Goal: Task Accomplishment & Management: Complete application form

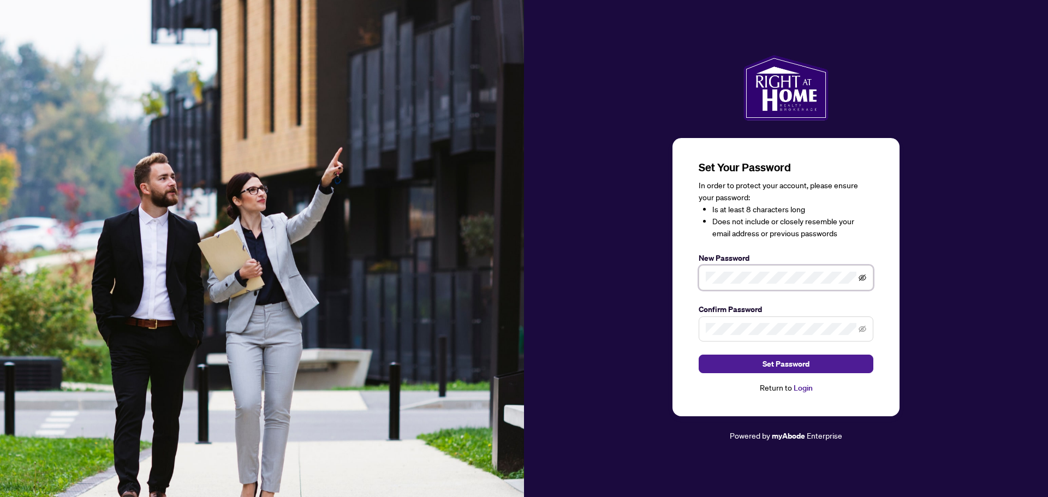
click at [862, 277] on icon "eye-invisible" at bounding box center [862, 278] width 8 height 8
click at [701, 281] on span at bounding box center [786, 277] width 175 height 25
click at [800, 367] on span "Set Password" at bounding box center [785, 363] width 47 height 17
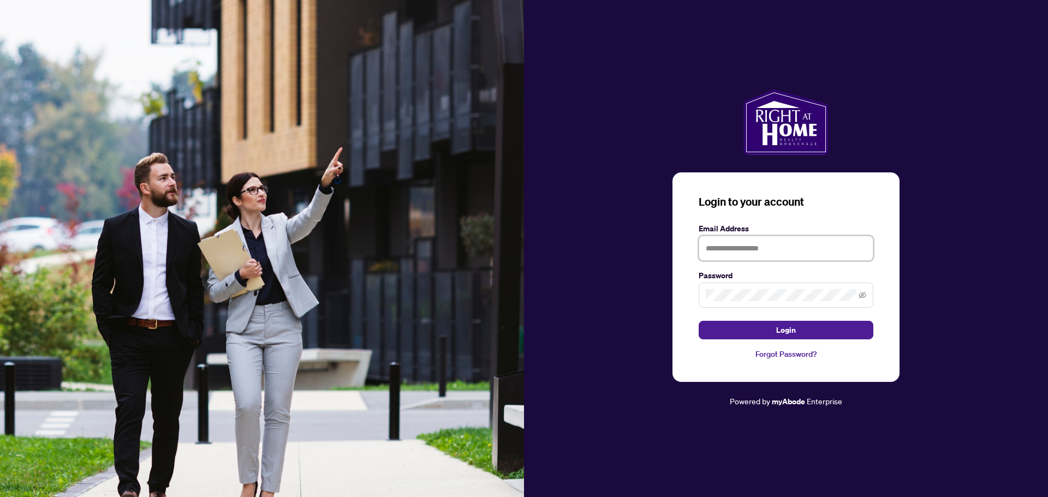
click at [741, 243] on input "text" at bounding box center [786, 248] width 175 height 25
type input "**********"
click at [865, 297] on icon "eye-invisible" at bounding box center [862, 295] width 8 height 8
click at [800, 333] on button "Login" at bounding box center [786, 330] width 175 height 19
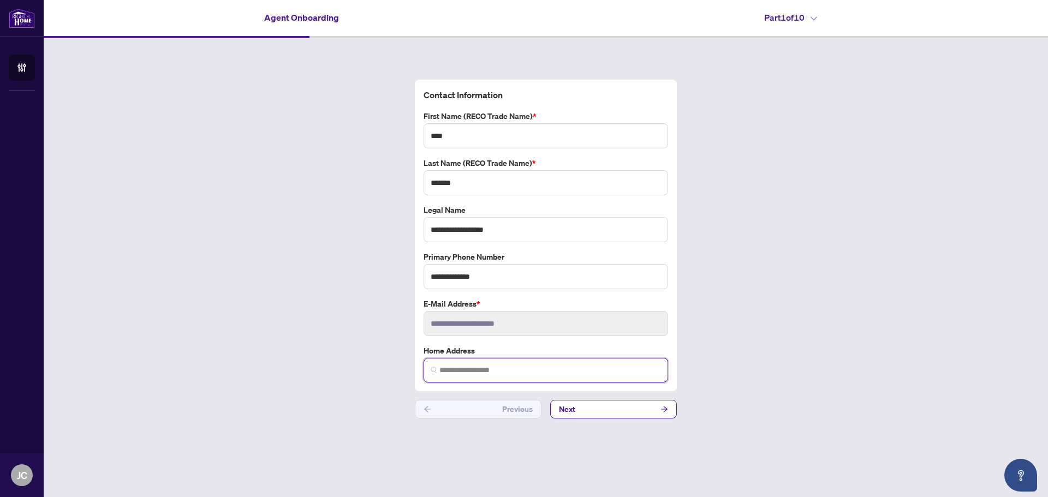
click at [540, 370] on input "search" at bounding box center [550, 370] width 222 height 11
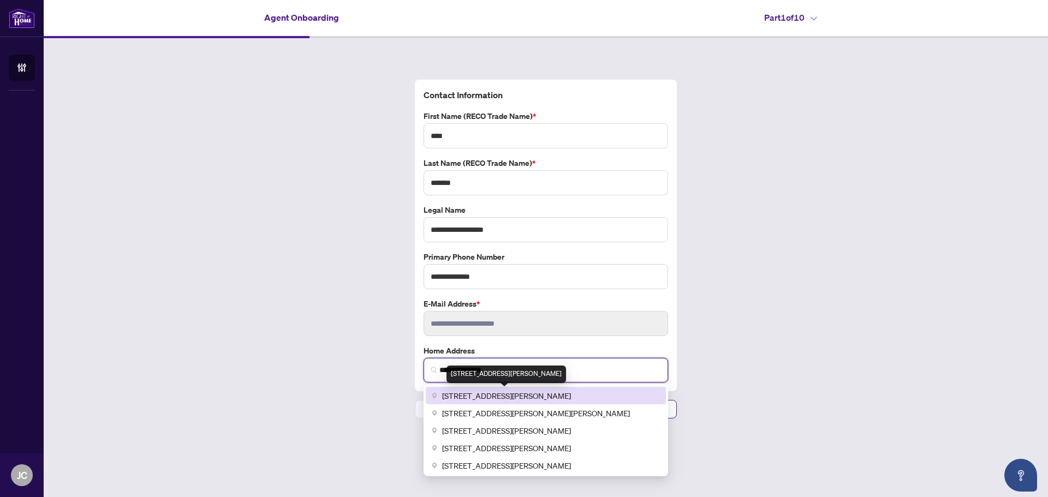
click at [532, 396] on span "[STREET_ADDRESS][PERSON_NAME]" at bounding box center [506, 396] width 129 height 12
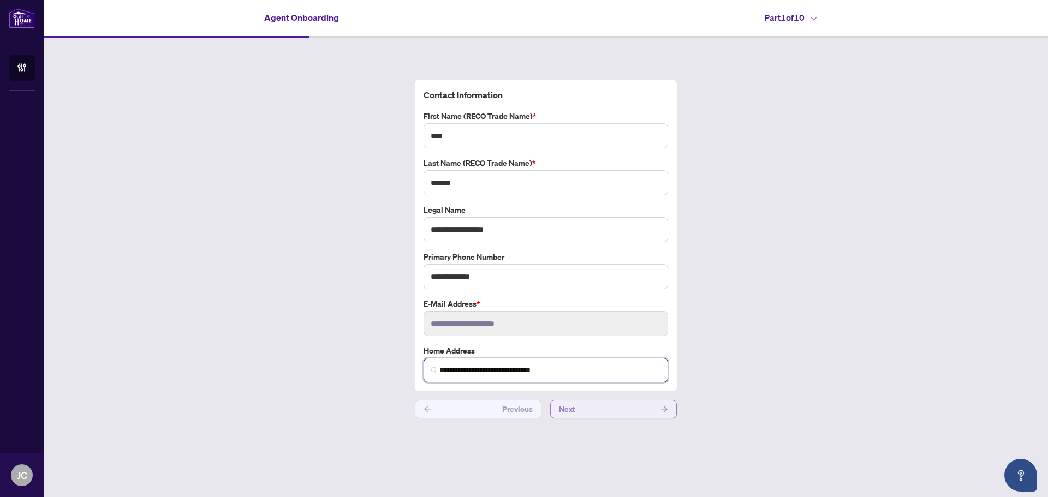
type input "**********"
click at [604, 412] on button "Next" at bounding box center [613, 409] width 127 height 19
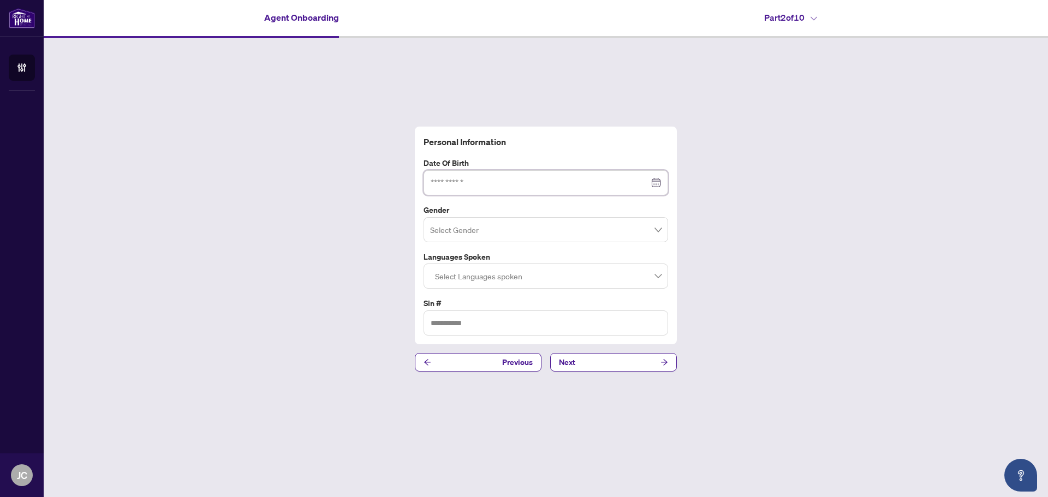
click at [553, 181] on input at bounding box center [540, 183] width 218 height 12
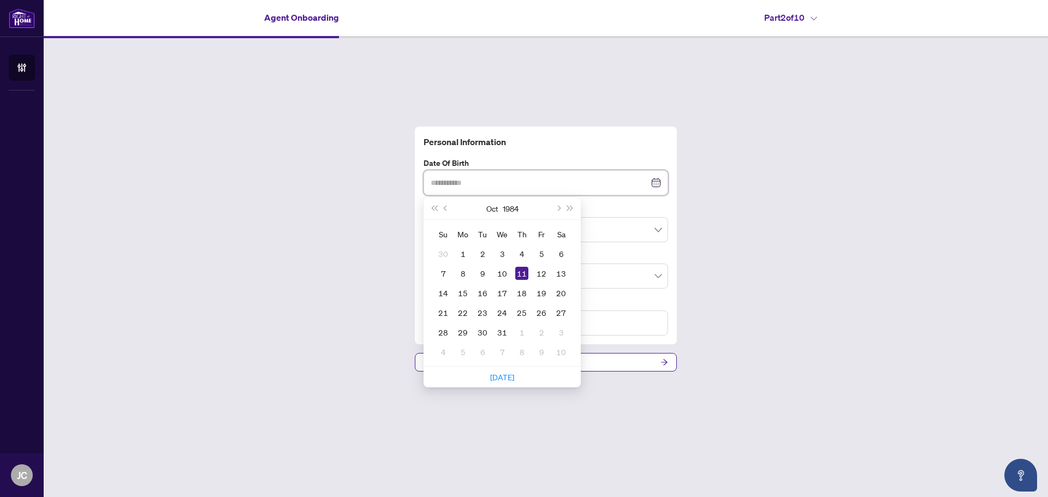
type input "**********"
click at [523, 276] on div "11" at bounding box center [521, 273] width 13 height 13
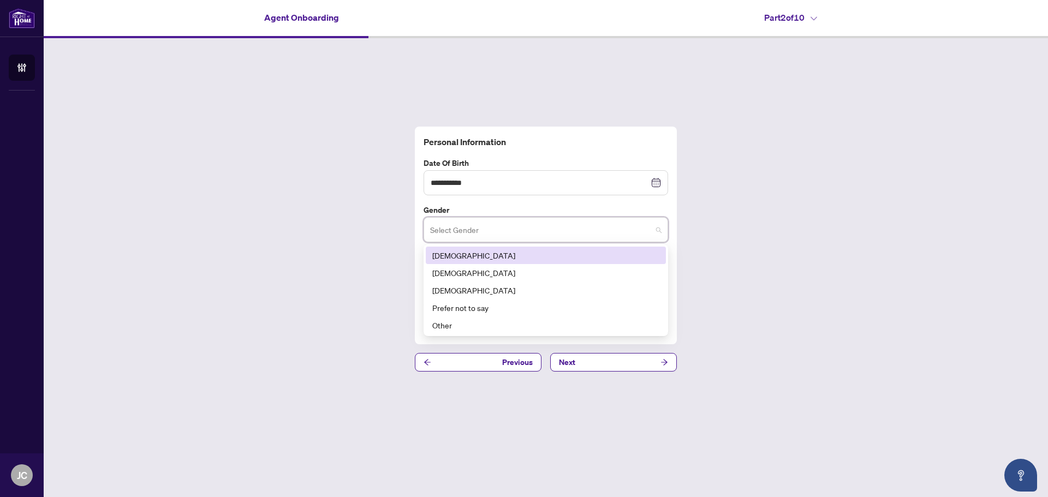
click at [649, 232] on input "search" at bounding box center [541, 231] width 222 height 24
click at [562, 276] on div "[DEMOGRAPHIC_DATA]" at bounding box center [545, 273] width 227 height 12
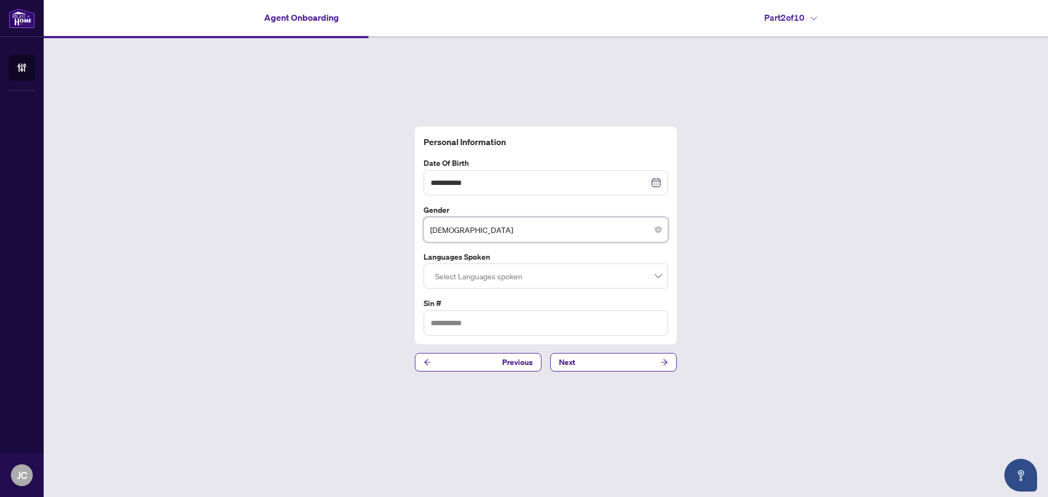
click at [657, 277] on div at bounding box center [546, 276] width 230 height 20
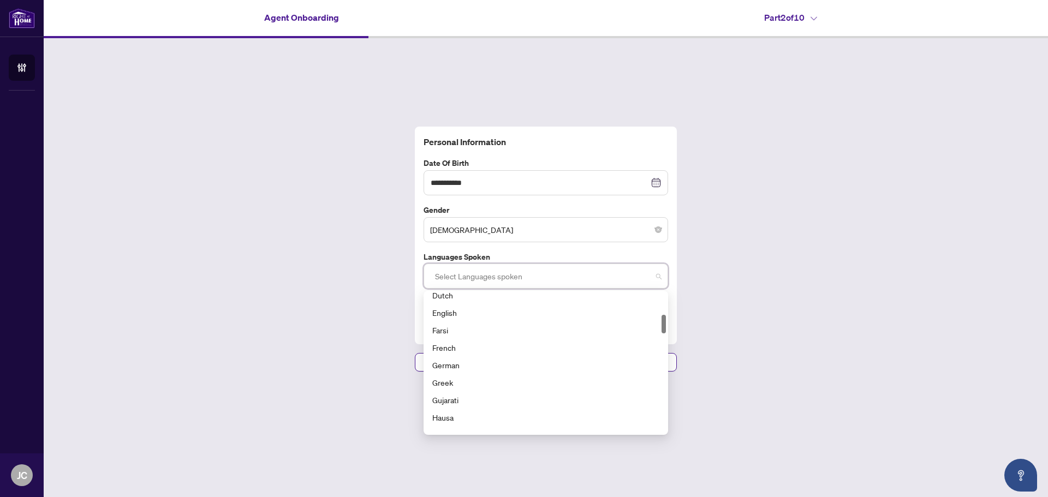
scroll to position [109, 0]
click at [500, 366] on div "English" at bounding box center [545, 367] width 227 height 12
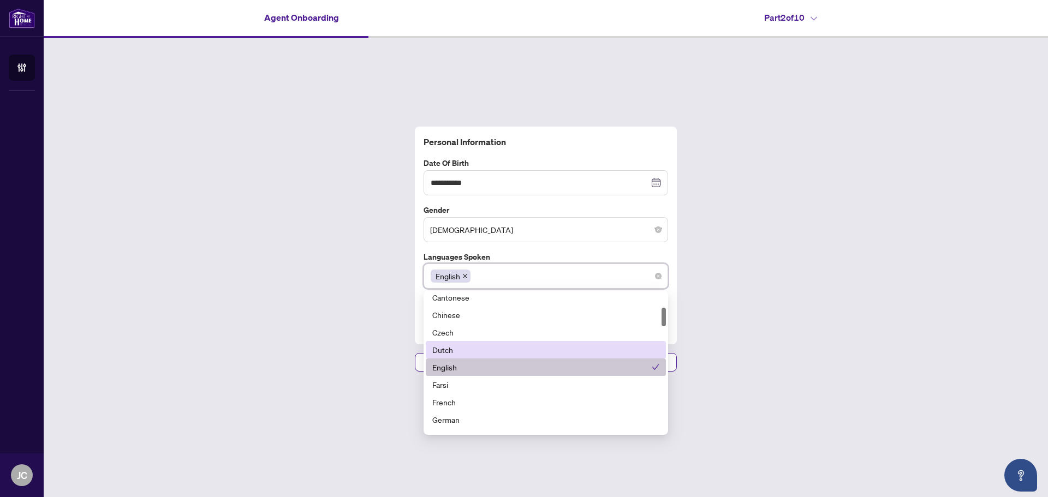
click at [830, 347] on div "**********" at bounding box center [546, 249] width 1004 height 422
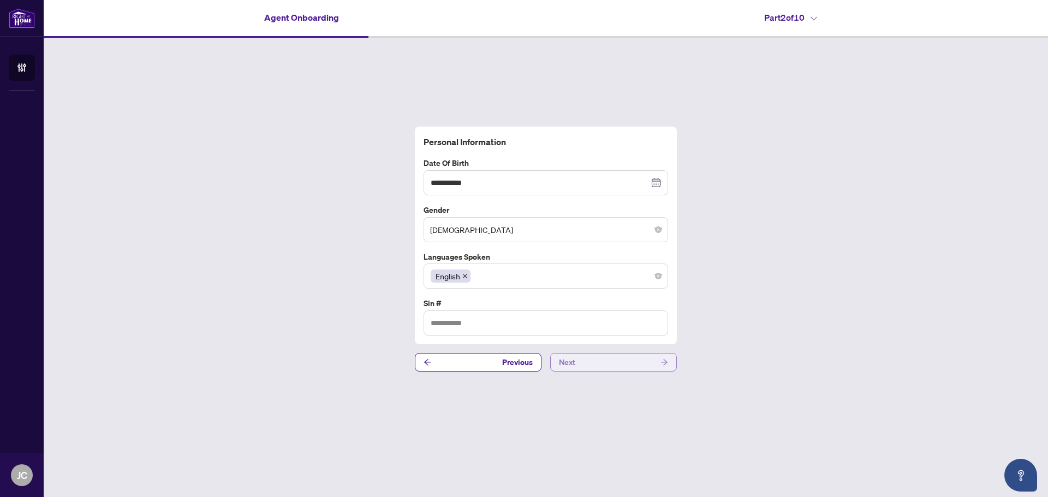
click at [601, 365] on button "Next" at bounding box center [613, 362] width 127 height 19
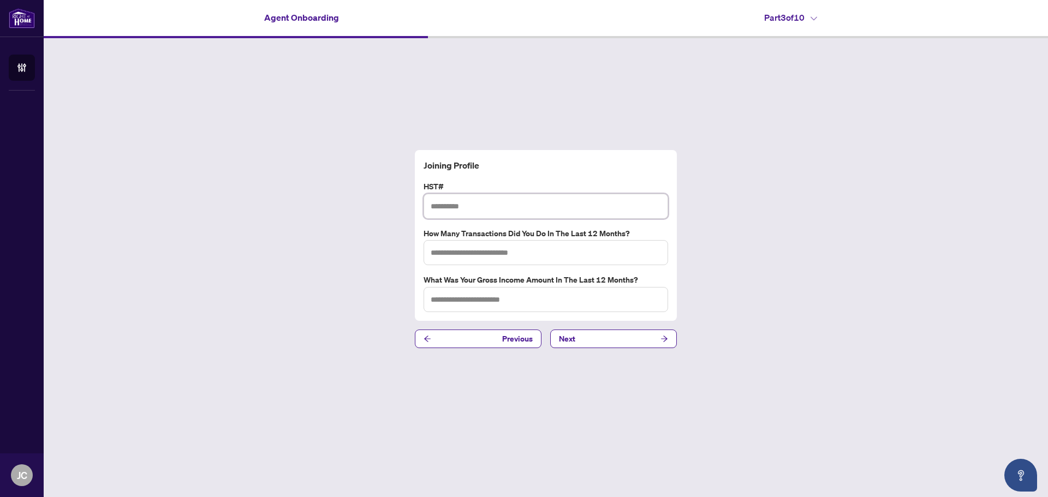
click at [494, 202] on input "text" at bounding box center [545, 206] width 244 height 25
click at [480, 205] on input "text" at bounding box center [545, 206] width 244 height 25
paste input "**********"
type input "**********"
click at [485, 246] on input "text" at bounding box center [545, 252] width 244 height 25
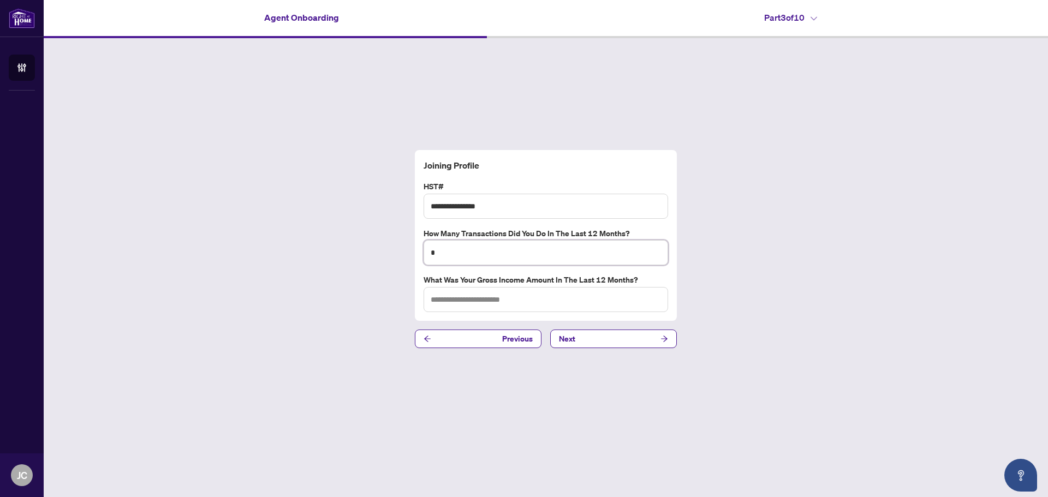
type input "*"
click at [572, 301] on input "text" at bounding box center [545, 299] width 244 height 25
type input "*****"
click at [580, 342] on button "Next" at bounding box center [613, 339] width 127 height 19
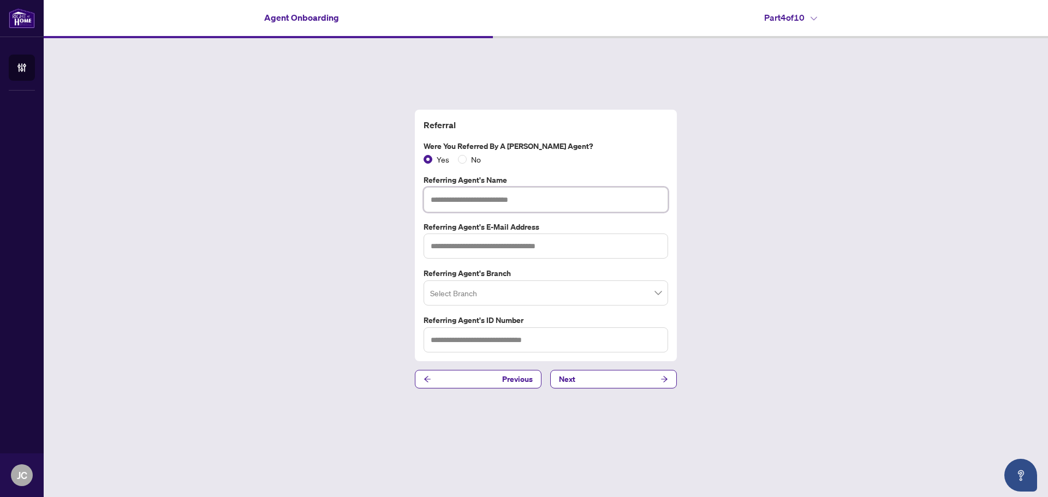
click at [487, 198] on input "text" at bounding box center [545, 199] width 244 height 25
type input "**********"
click at [550, 244] on input "text" at bounding box center [545, 246] width 244 height 25
click at [613, 294] on input "search" at bounding box center [541, 295] width 222 height 24
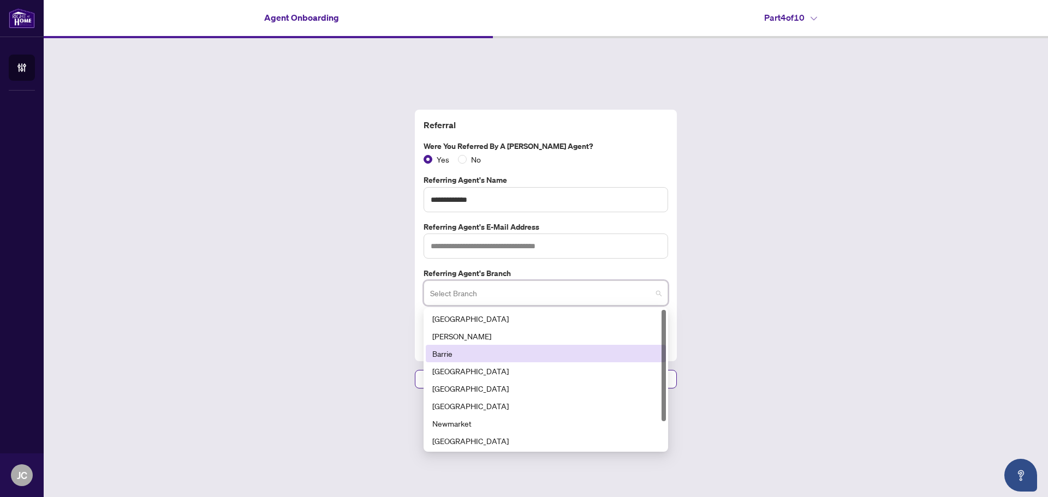
click at [582, 350] on div "Barrie" at bounding box center [545, 354] width 227 height 12
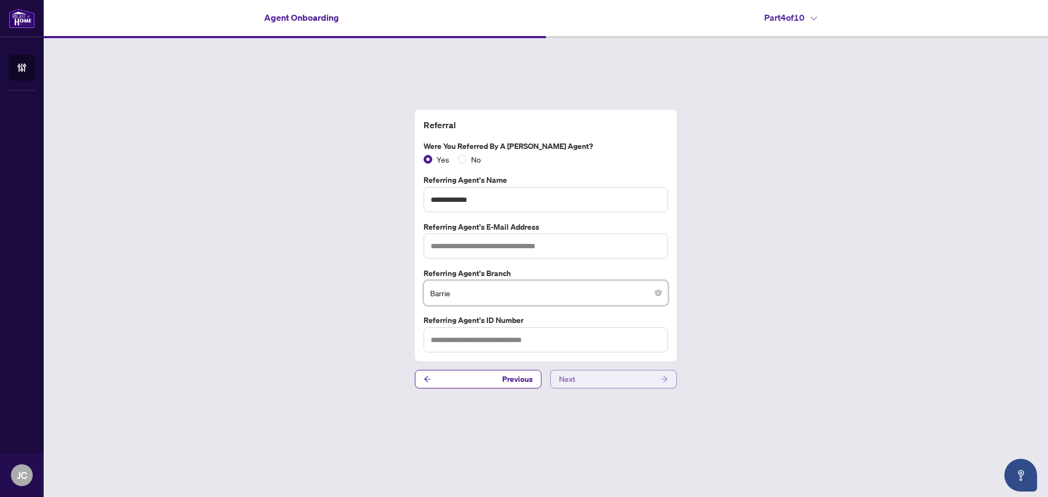
click at [609, 375] on button "Next" at bounding box center [613, 379] width 127 height 19
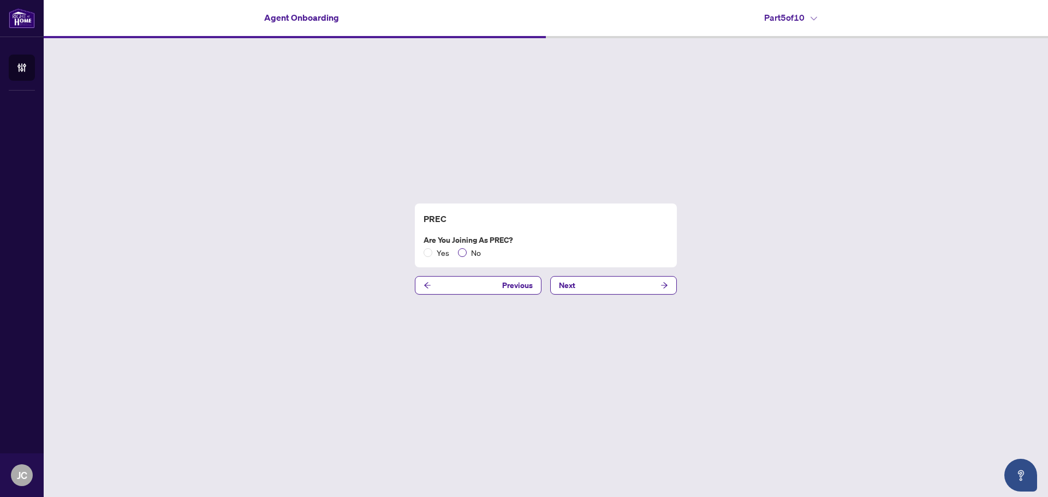
click at [477, 256] on span "No" at bounding box center [476, 253] width 19 height 12
click at [624, 286] on button "Next" at bounding box center [613, 285] width 127 height 19
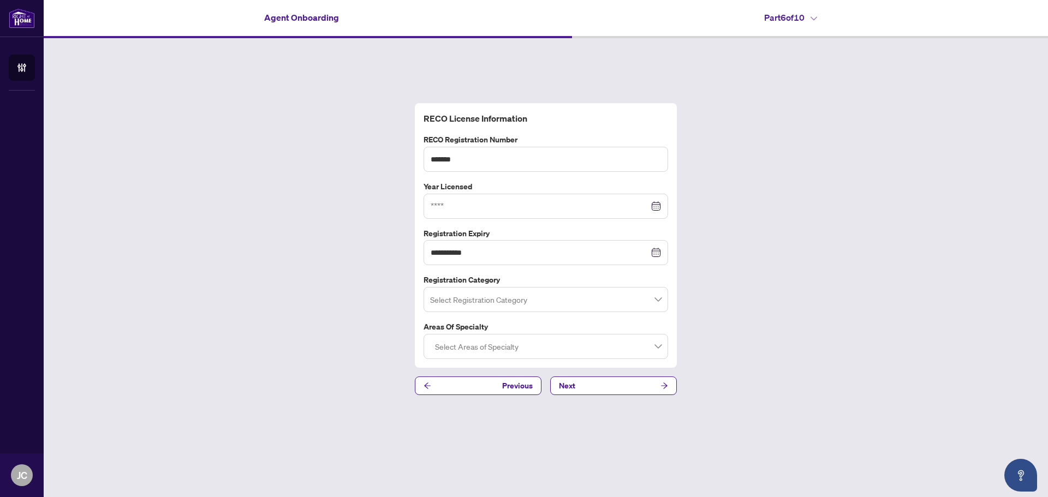
click at [655, 205] on div at bounding box center [546, 206] width 230 height 12
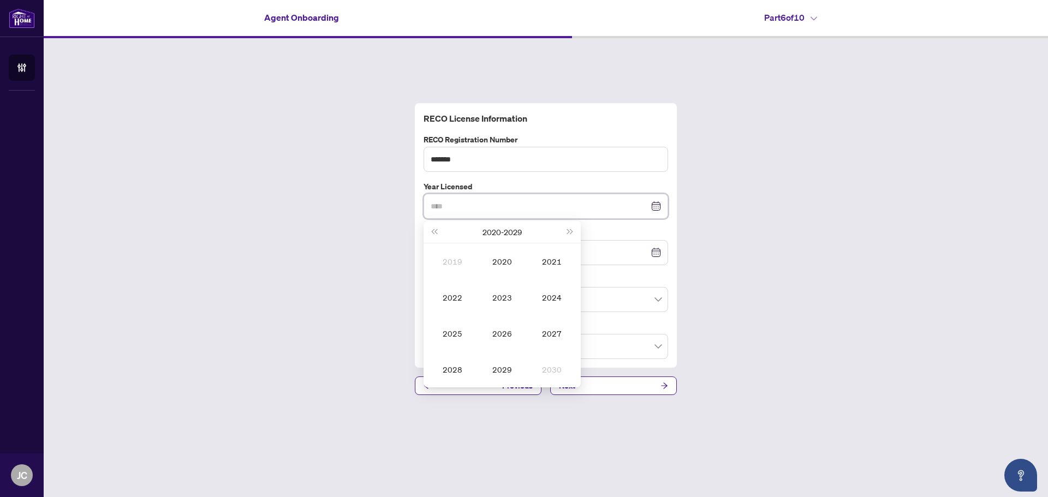
type input "****"
click at [431, 229] on button "Last year (Control + left)" at bounding box center [434, 232] width 12 height 22
type input "****"
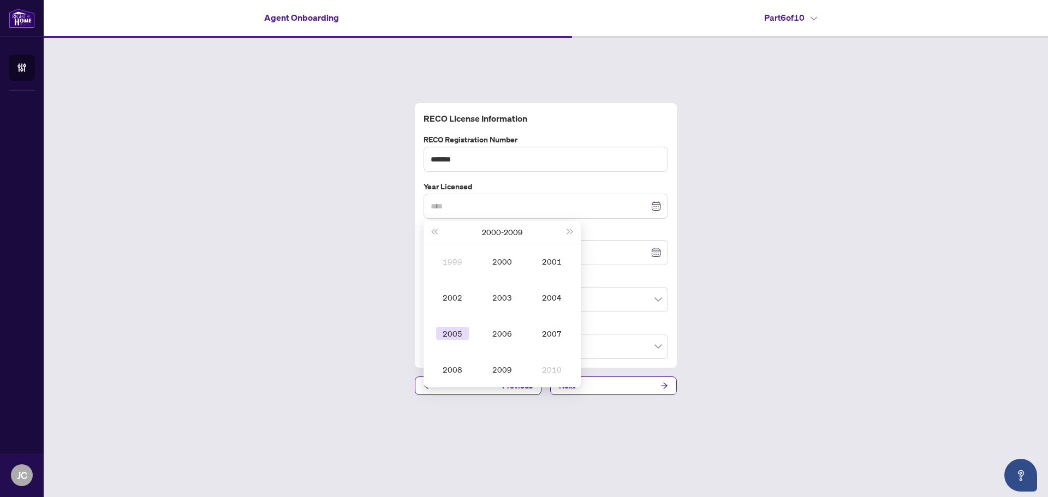
click at [452, 329] on div "2005" at bounding box center [452, 333] width 33 height 13
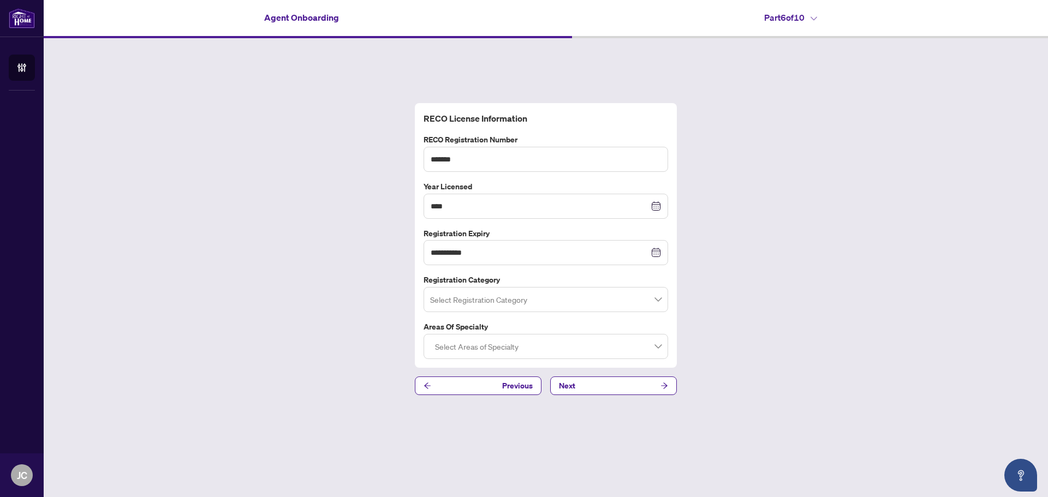
click at [659, 302] on span at bounding box center [545, 299] width 231 height 21
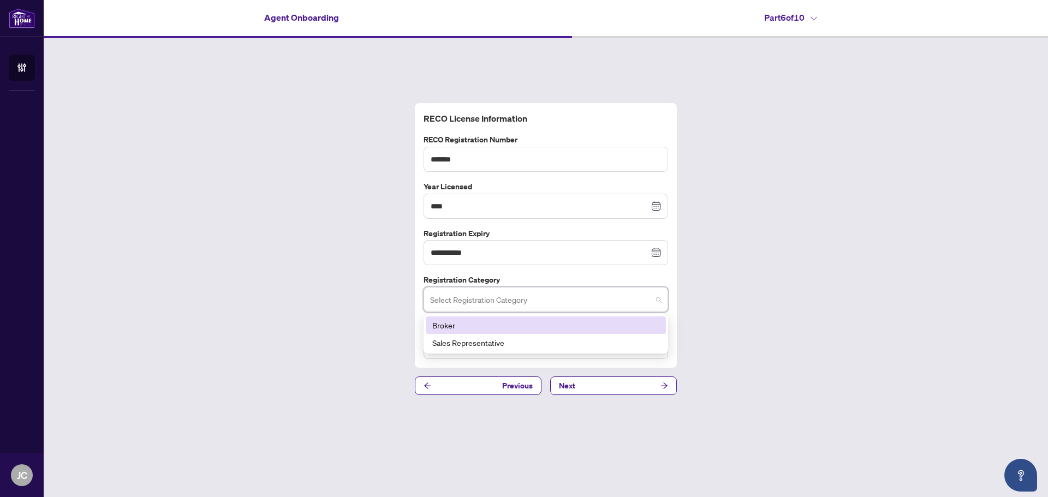
click at [472, 326] on div "Broker" at bounding box center [545, 325] width 227 height 12
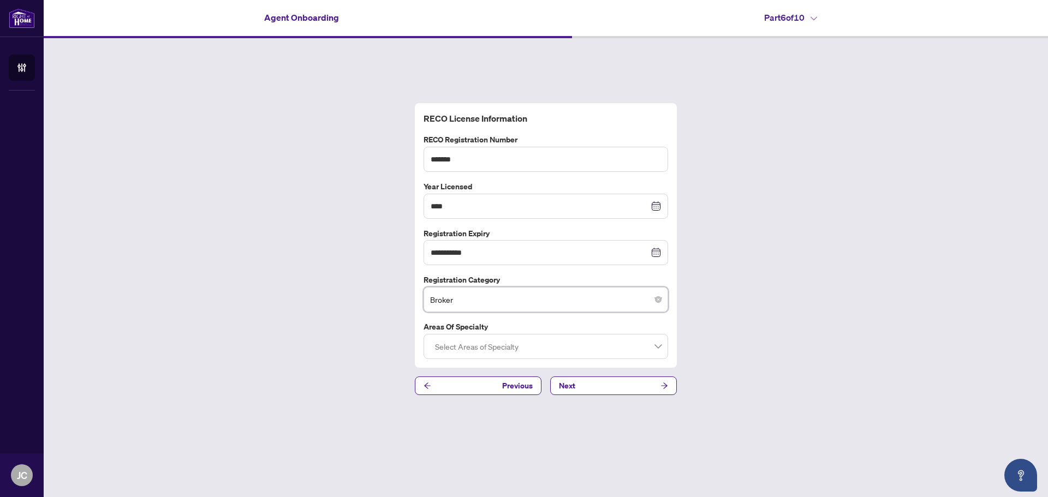
click at [591, 352] on div at bounding box center [546, 347] width 230 height 20
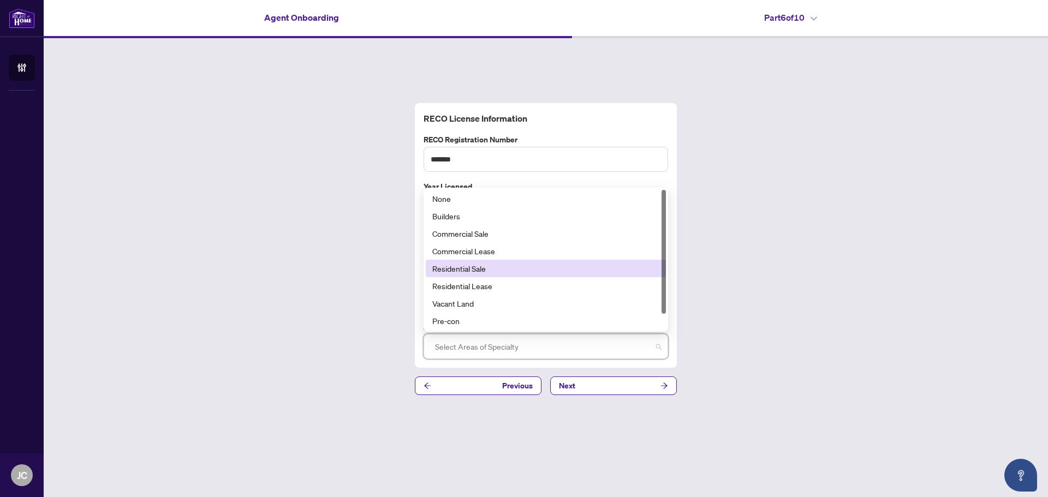
click at [536, 272] on div "Residential Sale" at bounding box center [545, 268] width 227 height 12
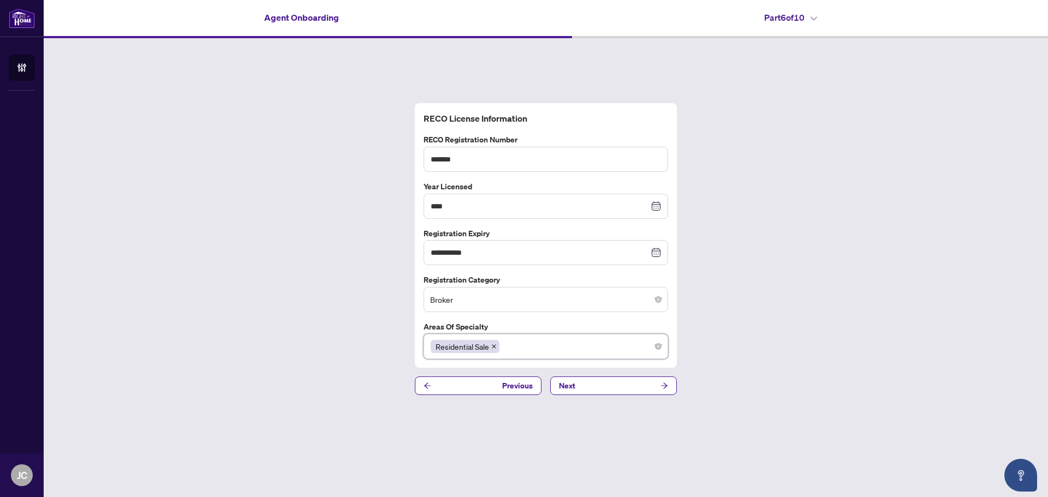
click at [602, 345] on div "Residential Sale" at bounding box center [546, 347] width 230 height 20
click at [577, 345] on div "Residential Sale" at bounding box center [546, 347] width 230 height 20
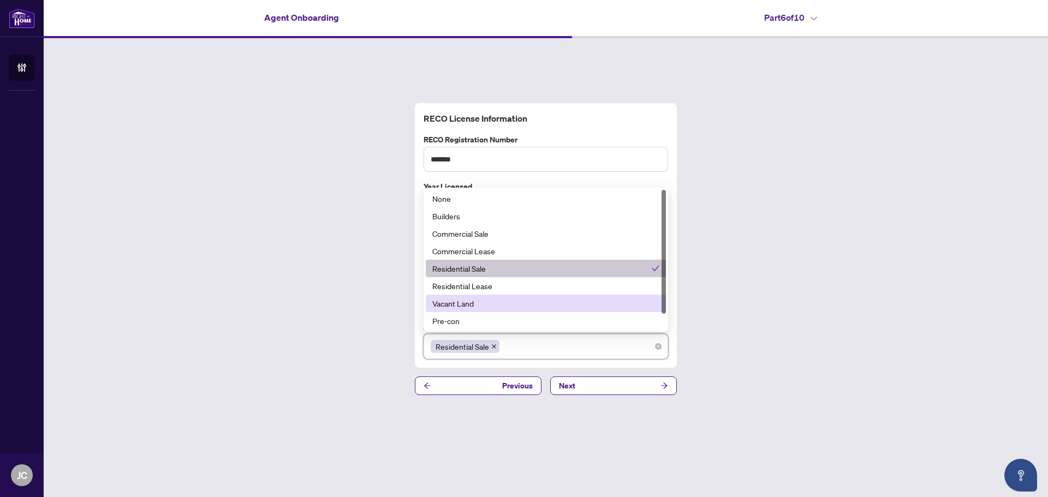
scroll to position [17, 0]
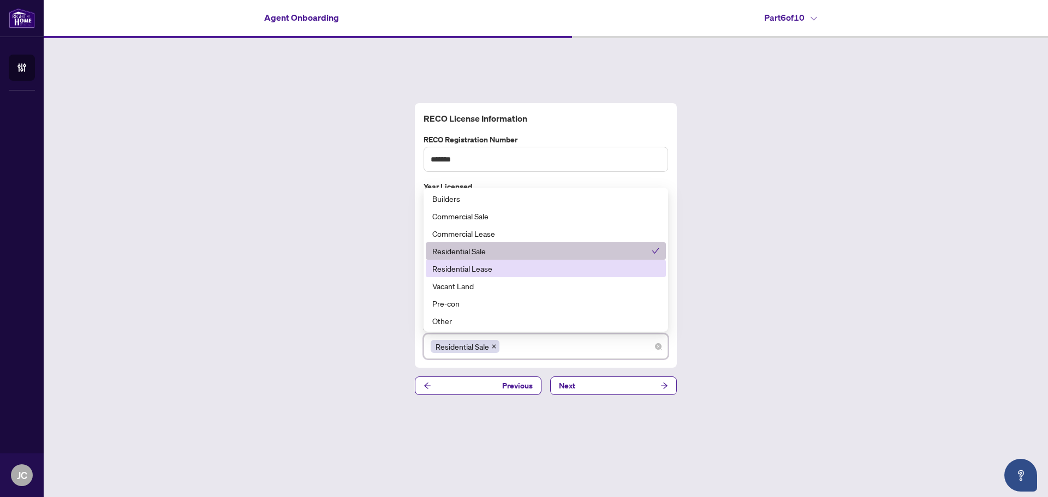
click at [497, 270] on div "Residential Lease" at bounding box center [545, 268] width 227 height 12
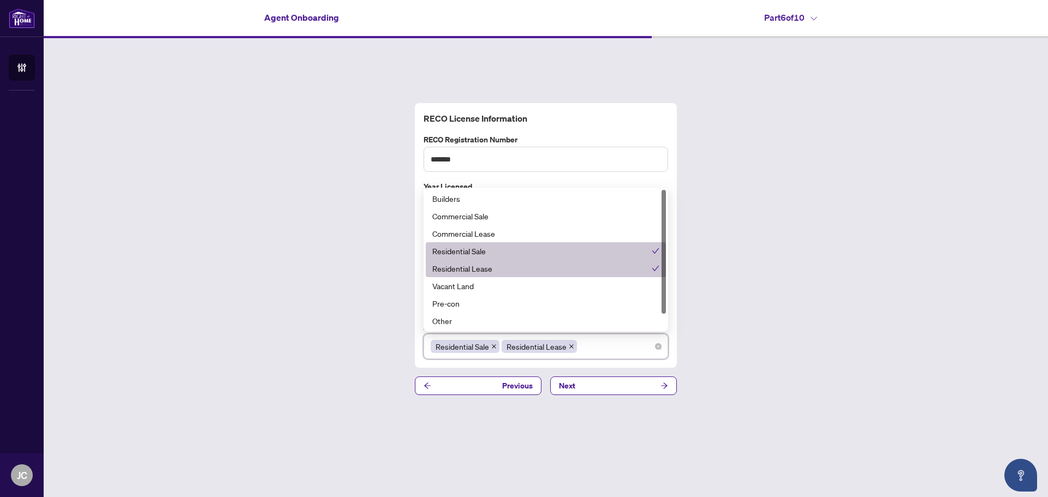
scroll to position [0, 0]
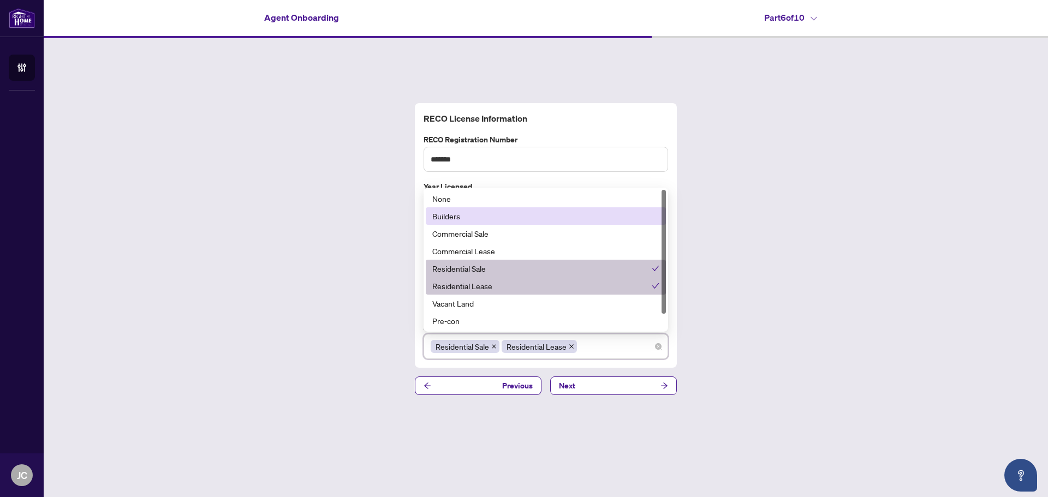
click at [488, 217] on div "Builders" at bounding box center [545, 216] width 227 height 12
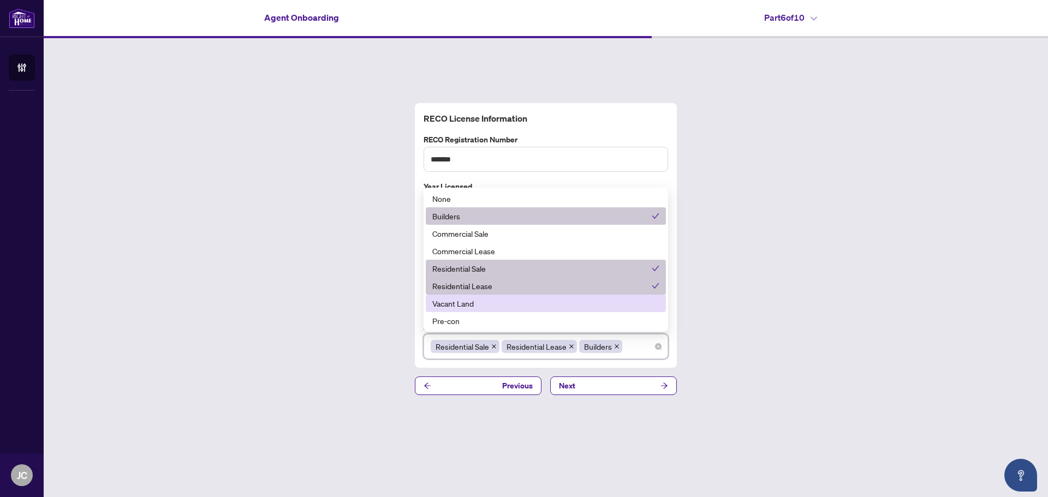
scroll to position [17, 0]
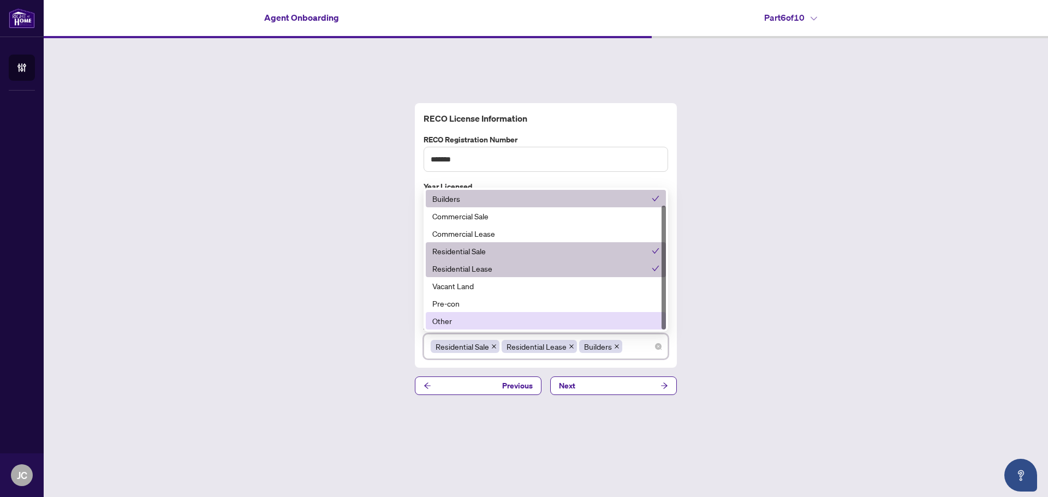
click at [723, 399] on div "**********" at bounding box center [546, 249] width 1004 height 422
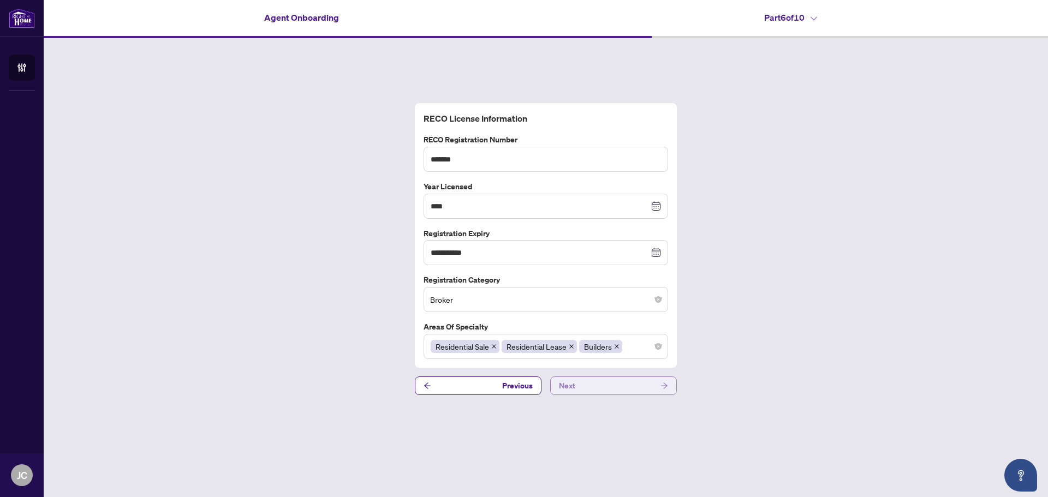
click at [586, 389] on button "Next" at bounding box center [613, 386] width 127 height 19
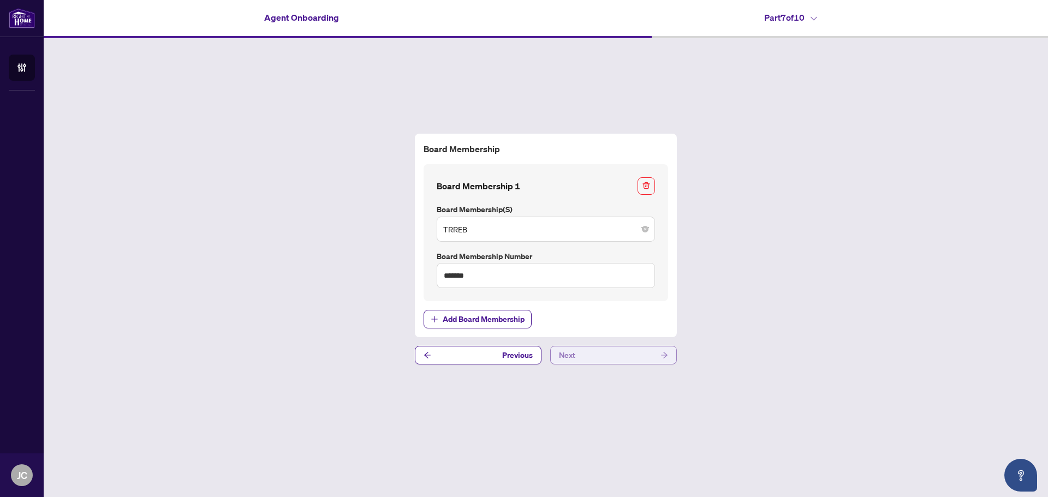
click at [593, 358] on button "Next" at bounding box center [613, 355] width 127 height 19
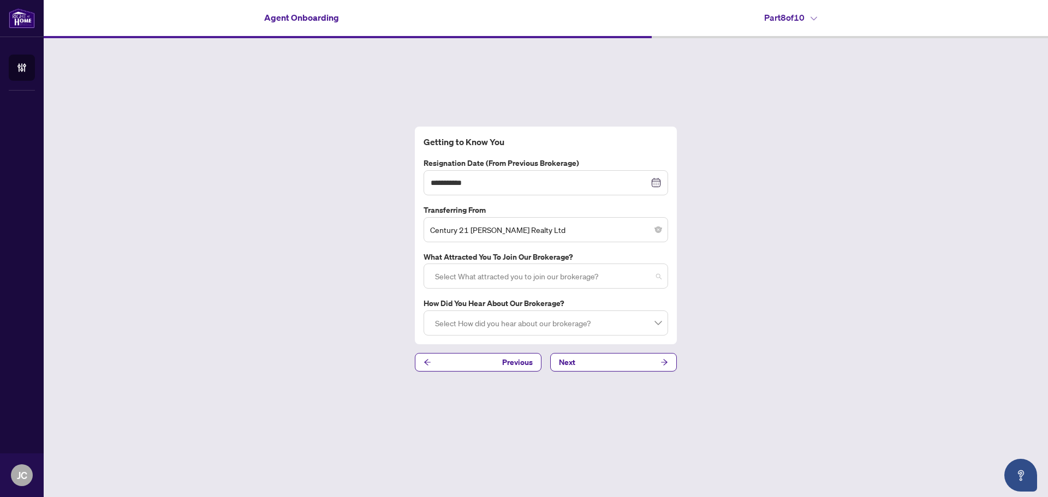
click at [658, 273] on div at bounding box center [546, 276] width 230 height 20
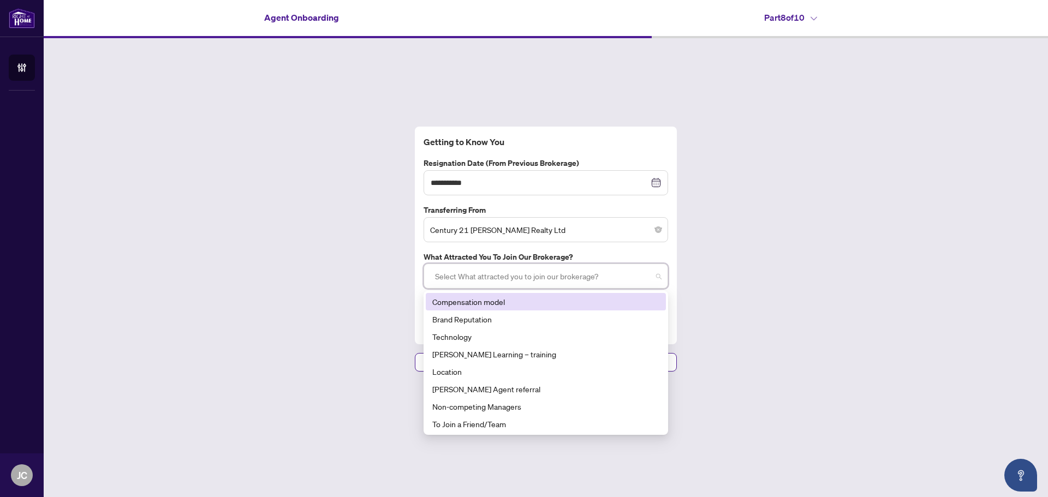
click at [584, 305] on div "Compensation model" at bounding box center [545, 302] width 227 height 12
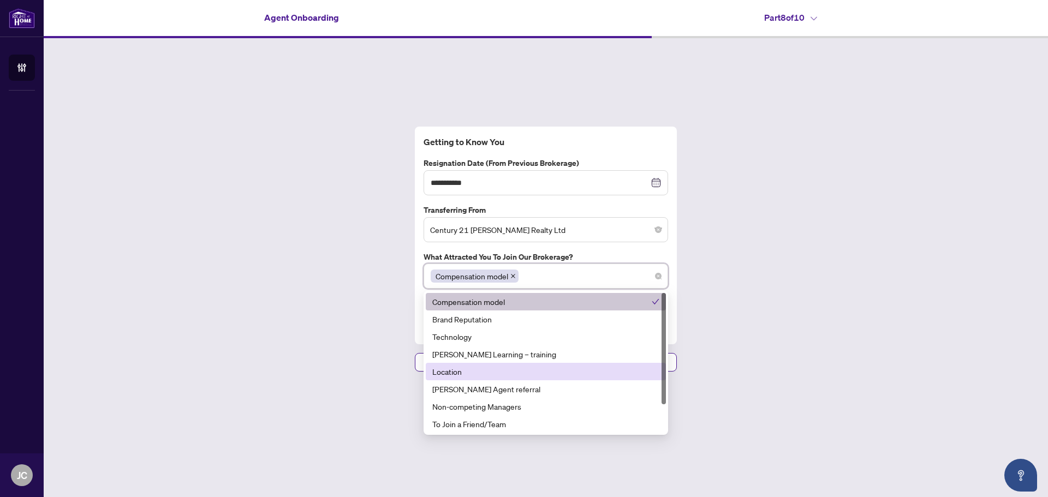
scroll to position [35, 0]
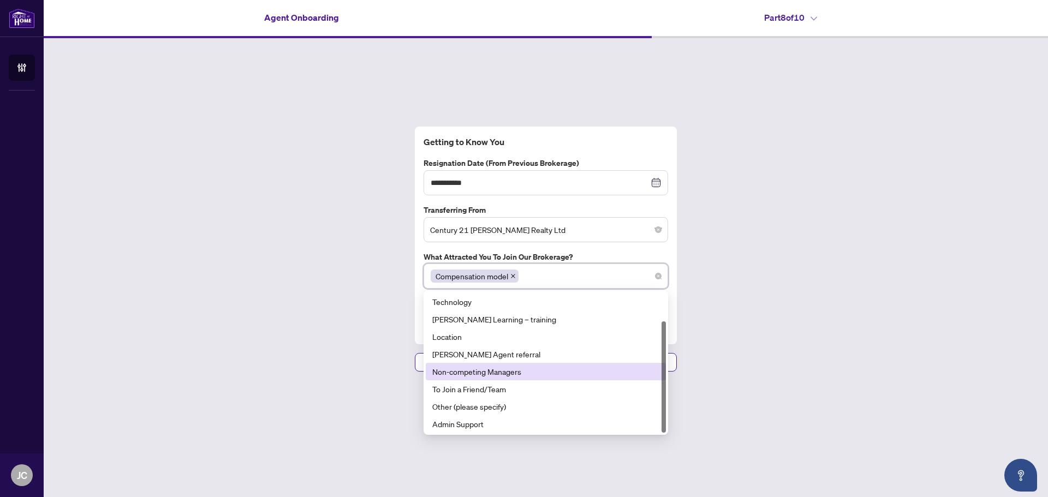
click at [792, 344] on div "**********" at bounding box center [546, 249] width 1004 height 422
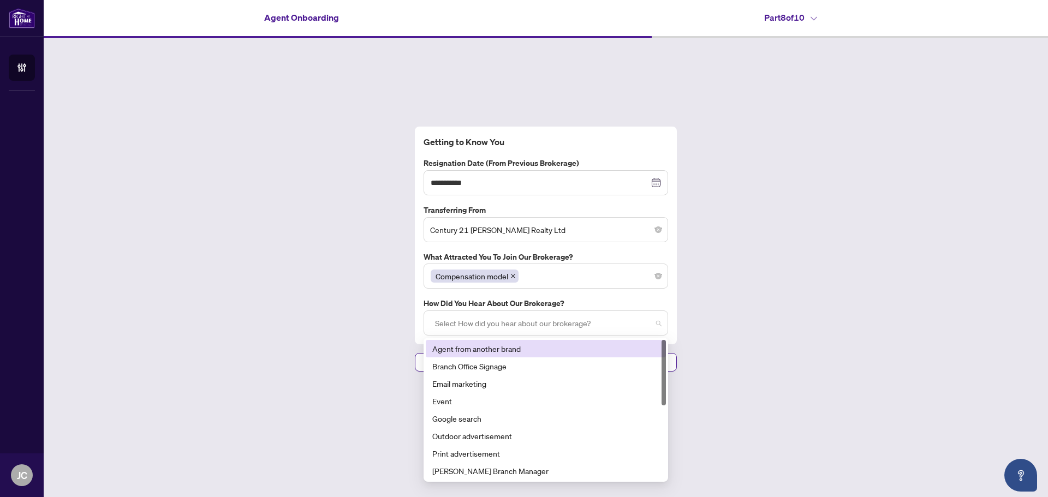
click at [657, 317] on div at bounding box center [546, 323] width 230 height 20
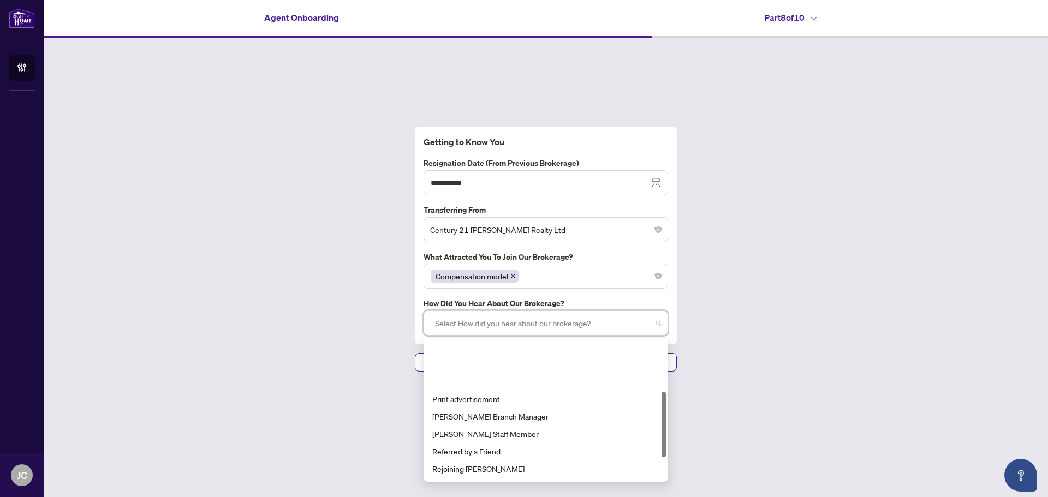
scroll to position [109, 0]
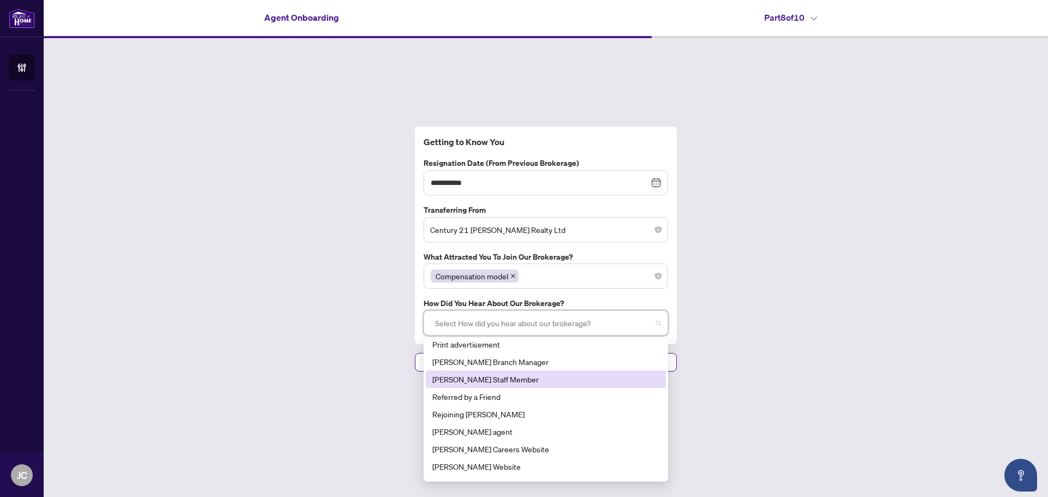
click at [555, 377] on div "[PERSON_NAME] Staff Member" at bounding box center [545, 379] width 227 height 12
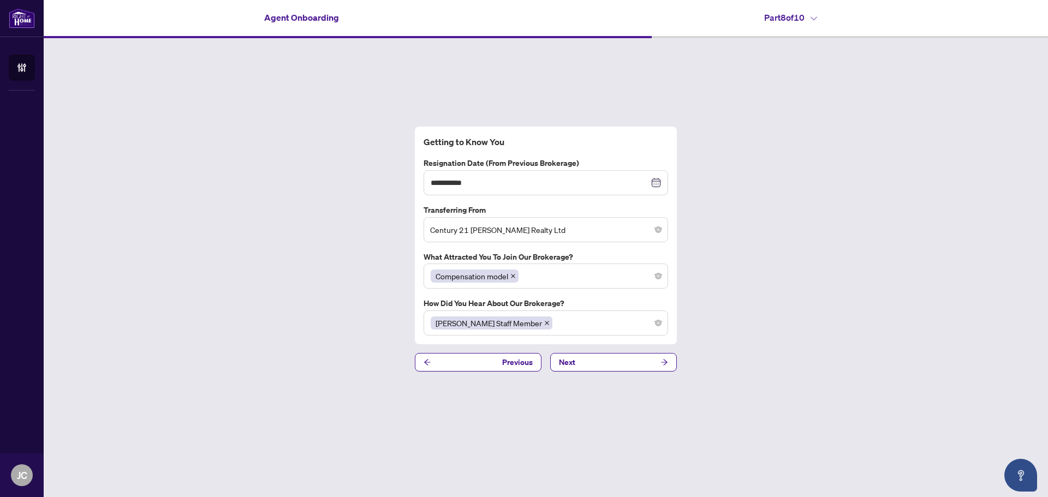
click at [742, 404] on div "**********" at bounding box center [546, 249] width 1004 height 422
click at [566, 362] on span "Next" at bounding box center [567, 362] width 16 height 17
click at [596, 361] on button "Next" at bounding box center [613, 362] width 127 height 19
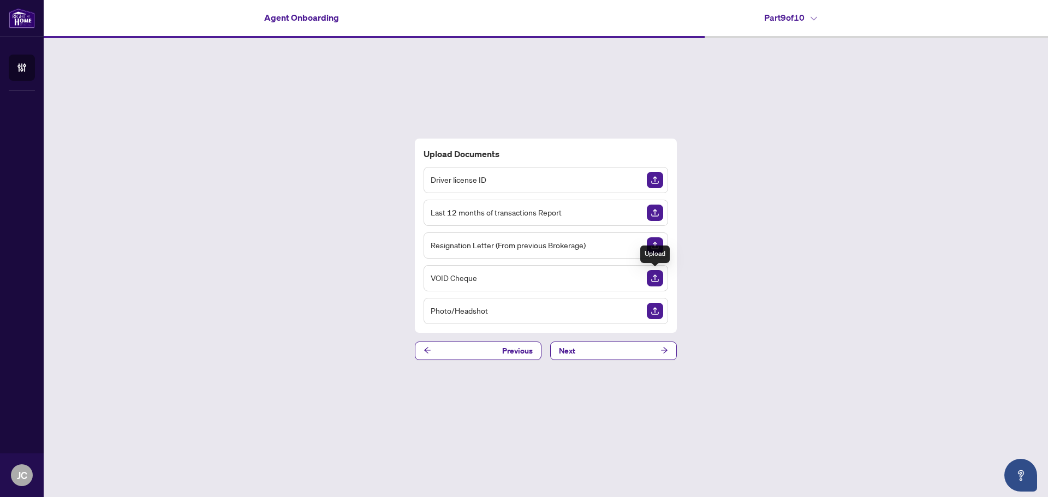
click at [657, 275] on img "Upload Document" at bounding box center [655, 278] width 16 height 16
click at [654, 178] on img "Upload Document" at bounding box center [655, 180] width 16 height 16
click at [592, 351] on button "Next" at bounding box center [613, 351] width 127 height 19
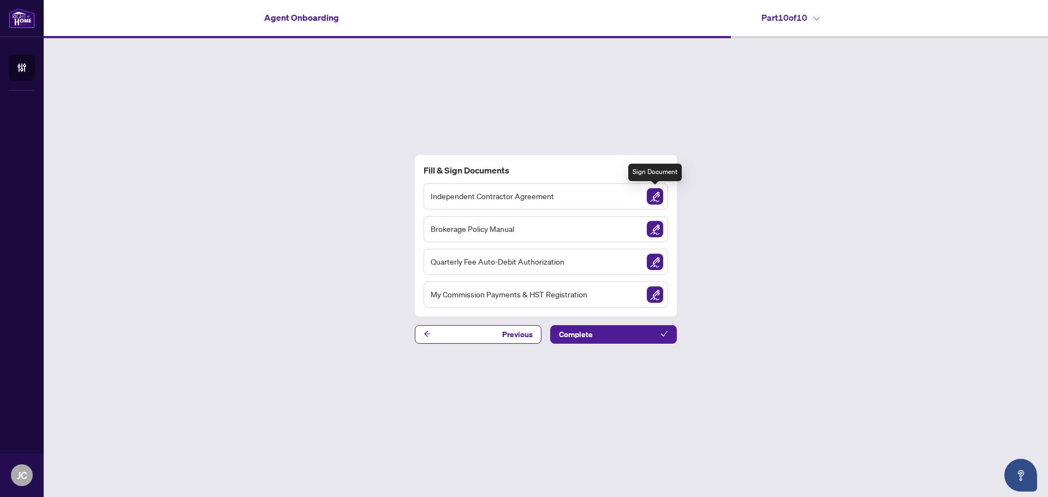
click at [655, 197] on img "Sign Document" at bounding box center [655, 196] width 16 height 16
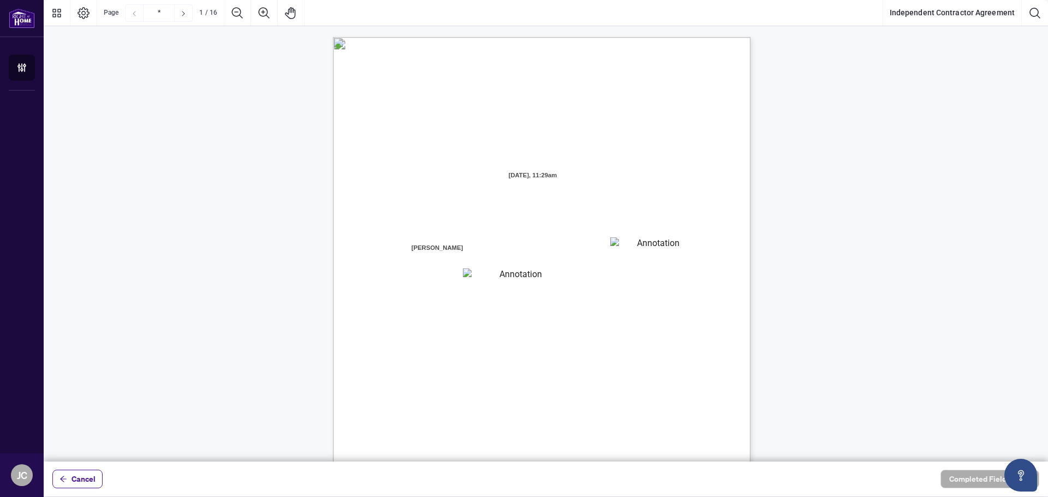
click at [659, 246] on textarea "01JYGZAKFHWMPY1N8C3Z46THAB" at bounding box center [653, 245] width 87 height 16
click at [640, 250] on textarea "01JYGZAKFHWMPY1N8C3Z46THAB" at bounding box center [654, 245] width 88 height 16
click at [634, 244] on textarea "01JYGZAKFHWMPY1N8C3Z46THAB" at bounding box center [654, 245] width 88 height 16
click at [631, 240] on textarea "01JYGZAKFHWMPY1N8C3Z46THAB" at bounding box center [654, 245] width 88 height 16
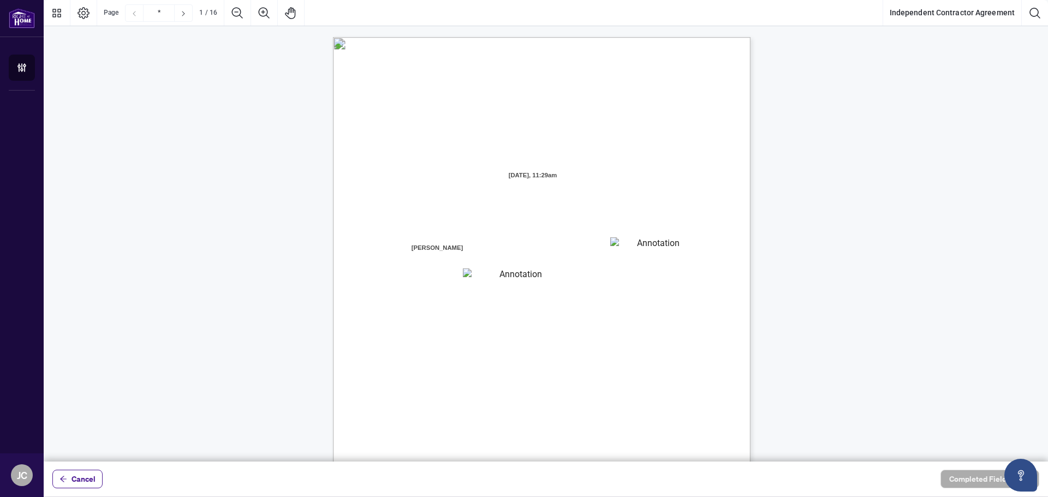
click at [605, 241] on div "INDEPENDENT CONTRACTOR AGREEMENT THIS AGREEMENT is made as of (the “Effective D…" at bounding box center [594, 375] width 522 height 676
click at [621, 249] on textarea "01JYGZAKFHWMPY1N8C3Z46THAB" at bounding box center [653, 245] width 87 height 16
click at [524, 272] on textarea "01JYGZAQMTWRDFJQJ4WJ0G3B21" at bounding box center [516, 276] width 107 height 14
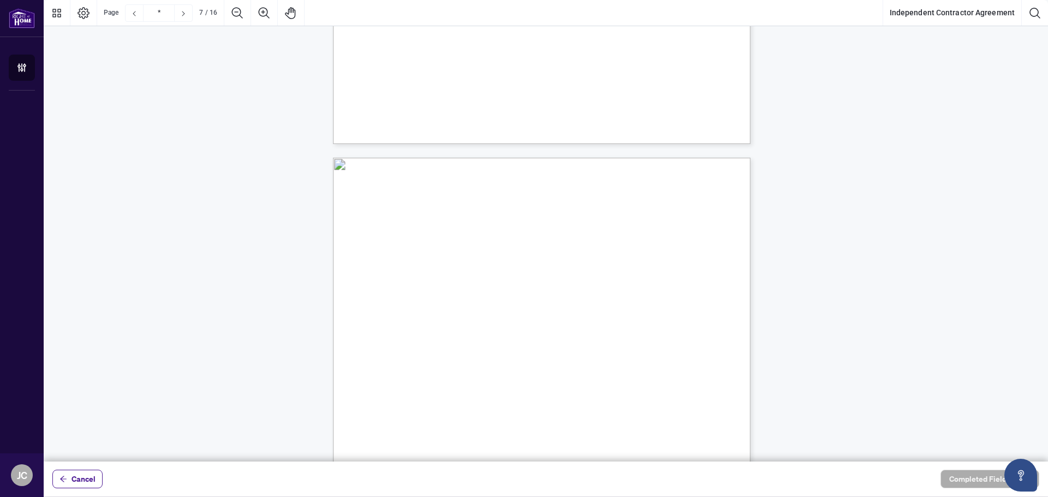
scroll to position [3766, 0]
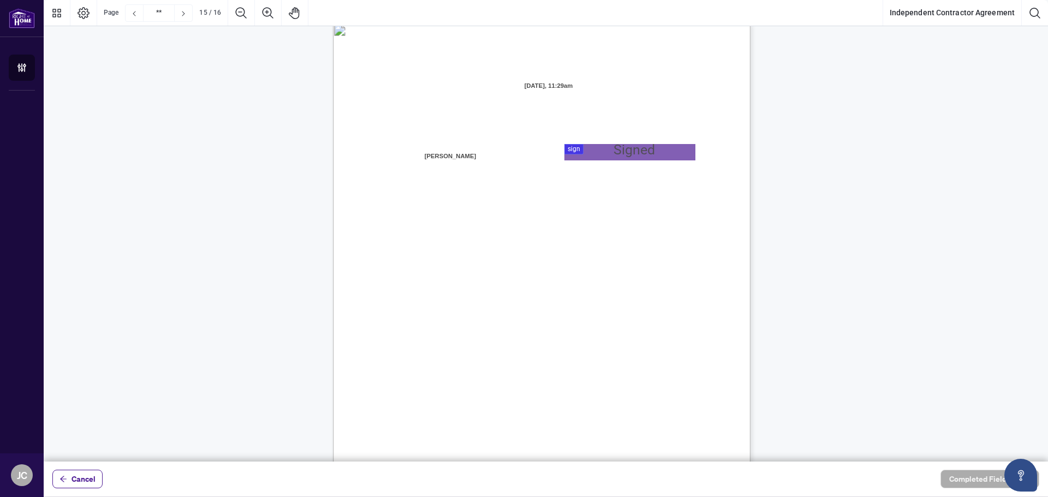
type input "**"
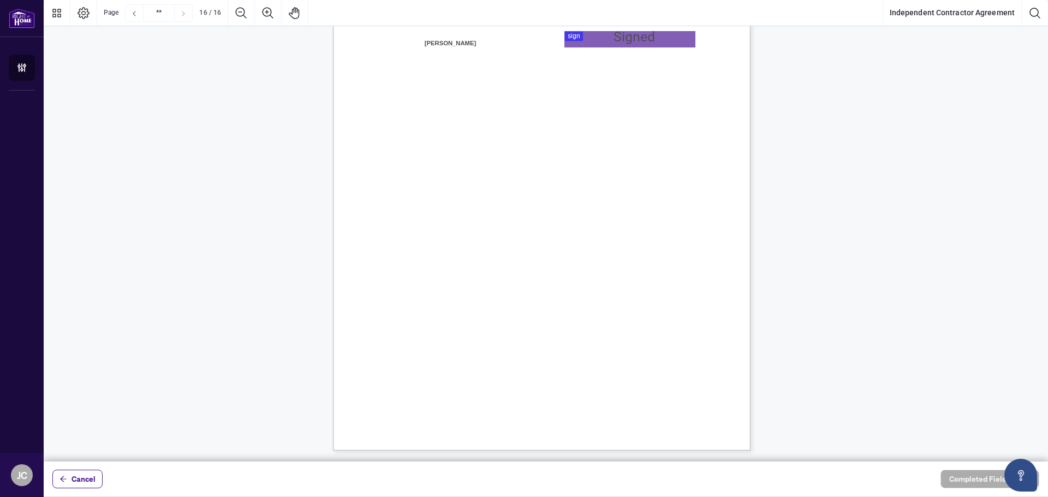
scroll to position [8175, 0]
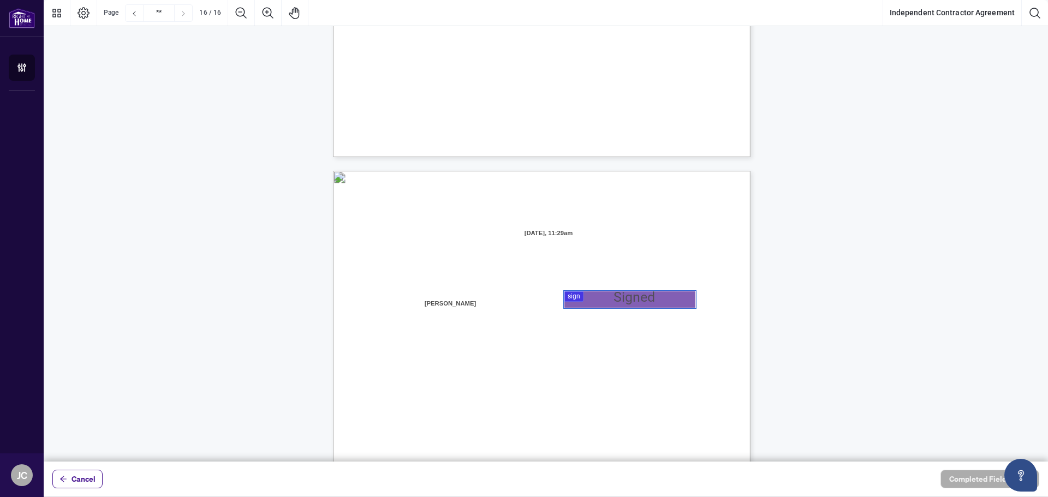
click at [616, 300] on div at bounding box center [546, 231] width 1004 height 462
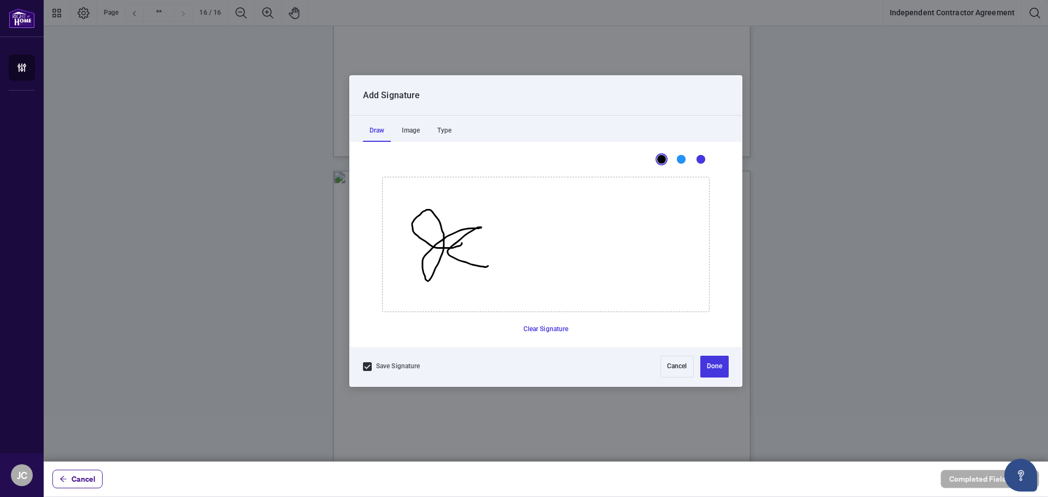
drag, startPoint x: 455, startPoint y: 247, endPoint x: 488, endPoint y: 266, distance: 37.9
click at [488, 266] on icon "Drawing canvas" at bounding box center [546, 244] width 326 height 134
click at [414, 129] on div "Image" at bounding box center [410, 131] width 31 height 22
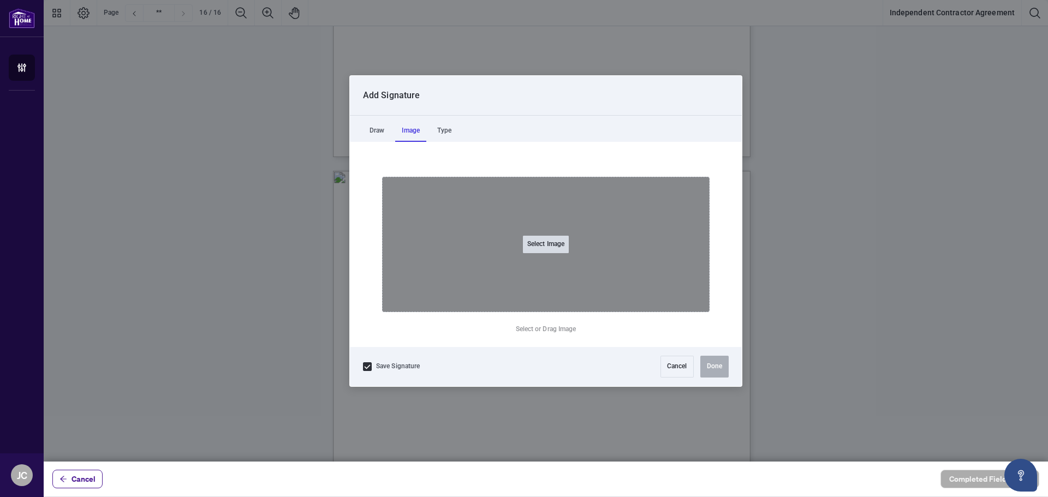
click at [550, 240] on button "Select Image" at bounding box center [546, 244] width 46 height 17
click at [546, 244] on input "Select Image" at bounding box center [615, 249] width 138 height 11
type input "**********"
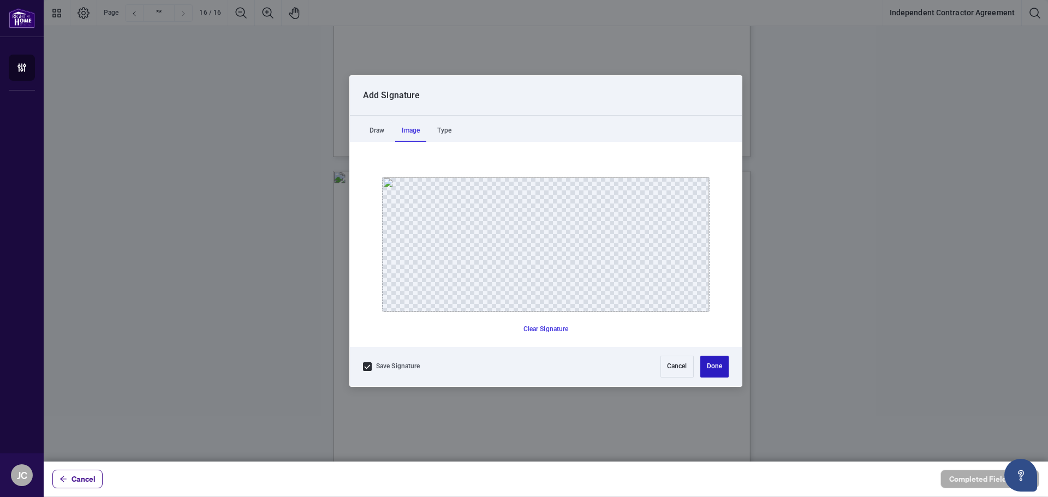
click at [717, 360] on button "Done" at bounding box center [714, 367] width 28 height 22
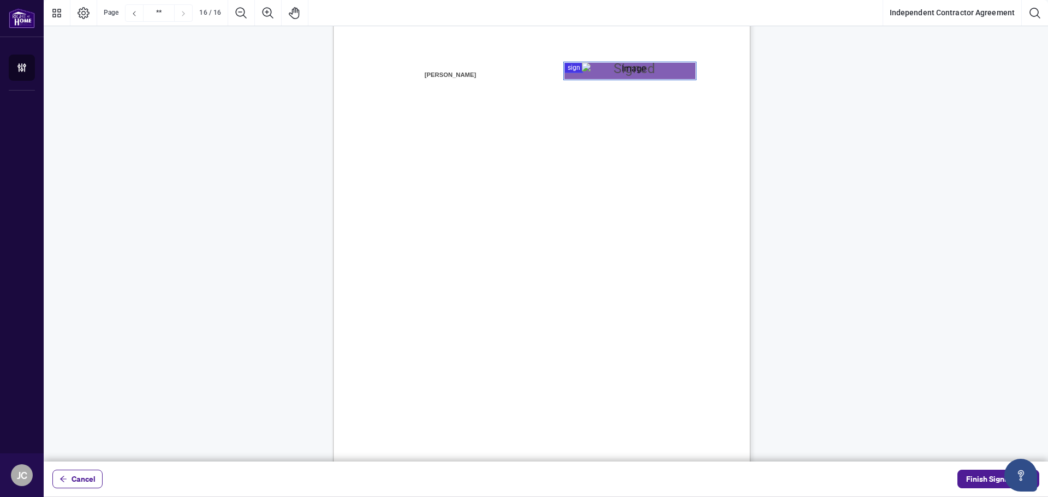
scroll to position [8435, 0]
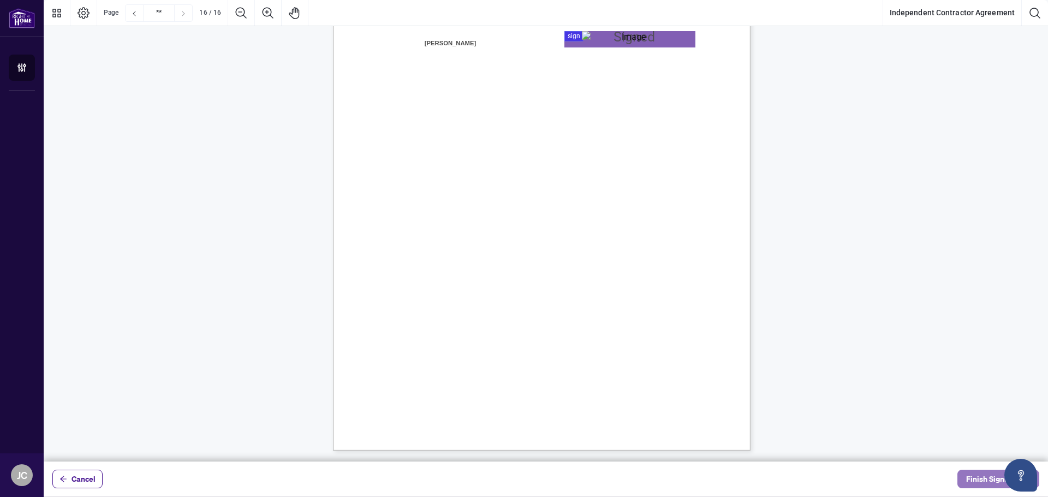
click at [979, 479] on span "Finish Signing" at bounding box center [990, 478] width 49 height 17
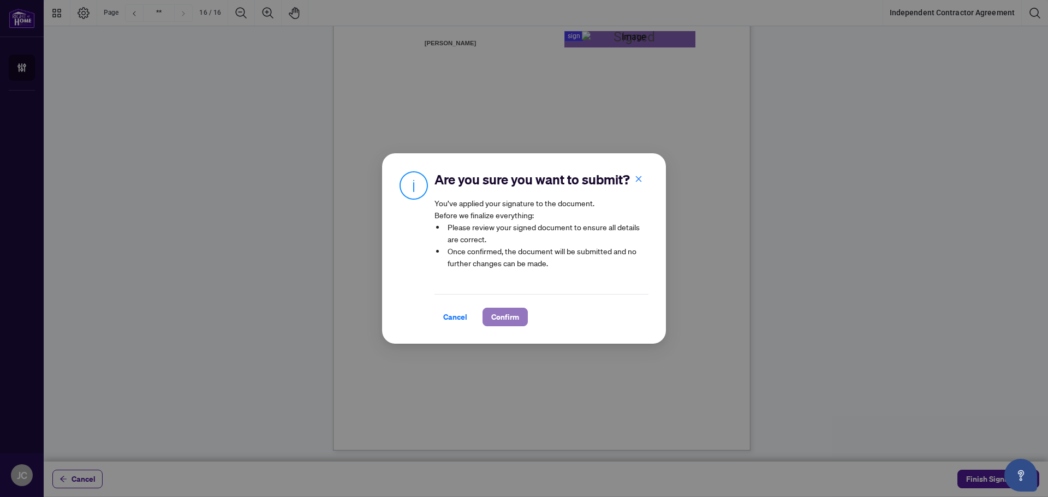
click at [510, 315] on span "Confirm" at bounding box center [505, 316] width 28 height 17
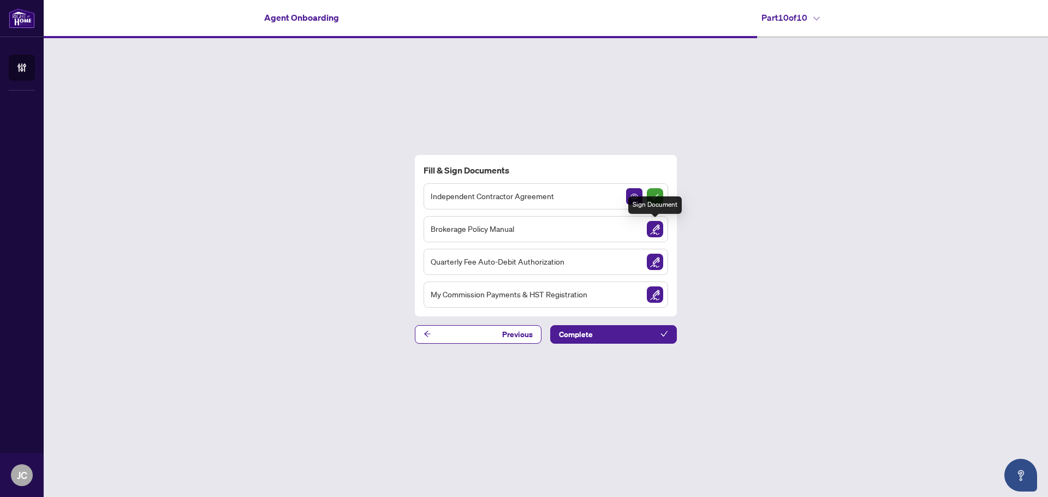
click at [658, 230] on img "Sign Document" at bounding box center [655, 229] width 16 height 16
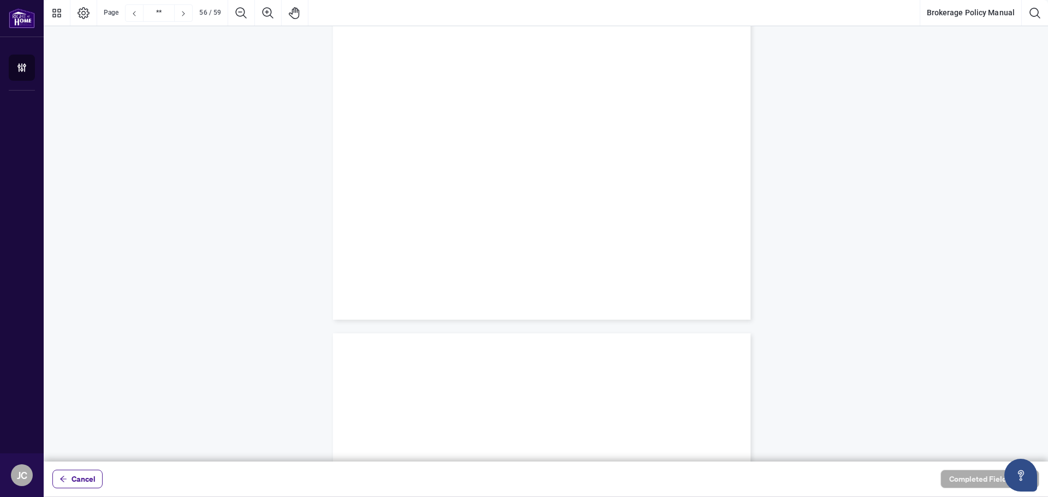
scroll to position [32254, 0]
type input "**"
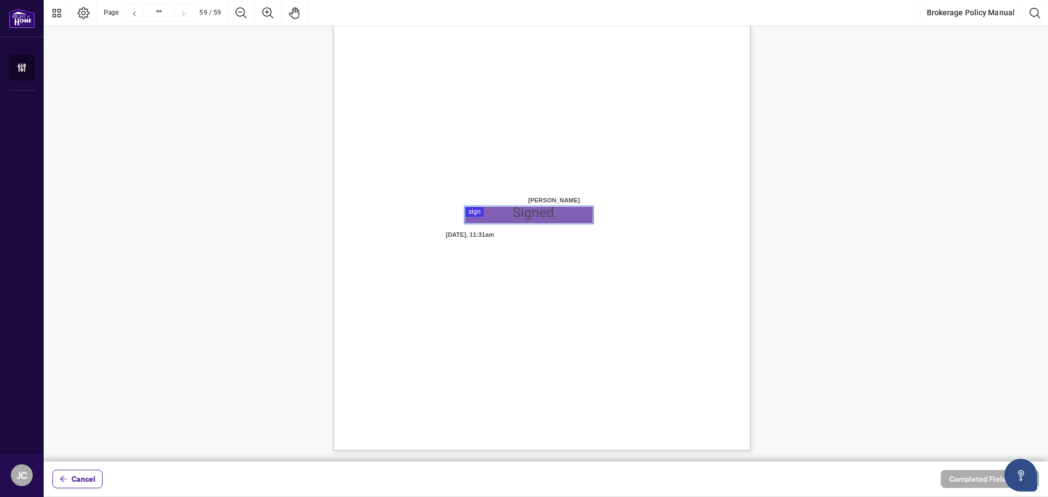
click at [544, 218] on div at bounding box center [546, 231] width 1004 height 462
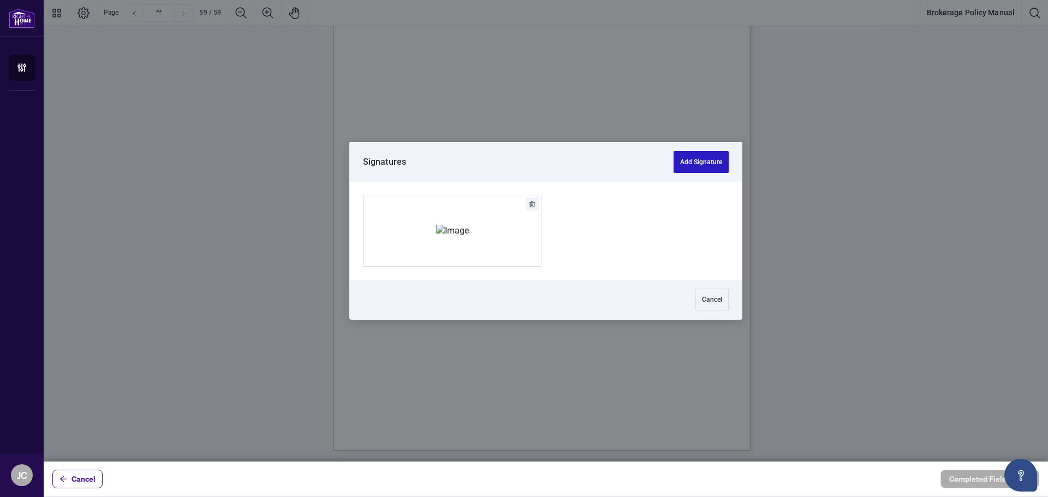
click at [699, 161] on button "Add Signature" at bounding box center [700, 162] width 55 height 22
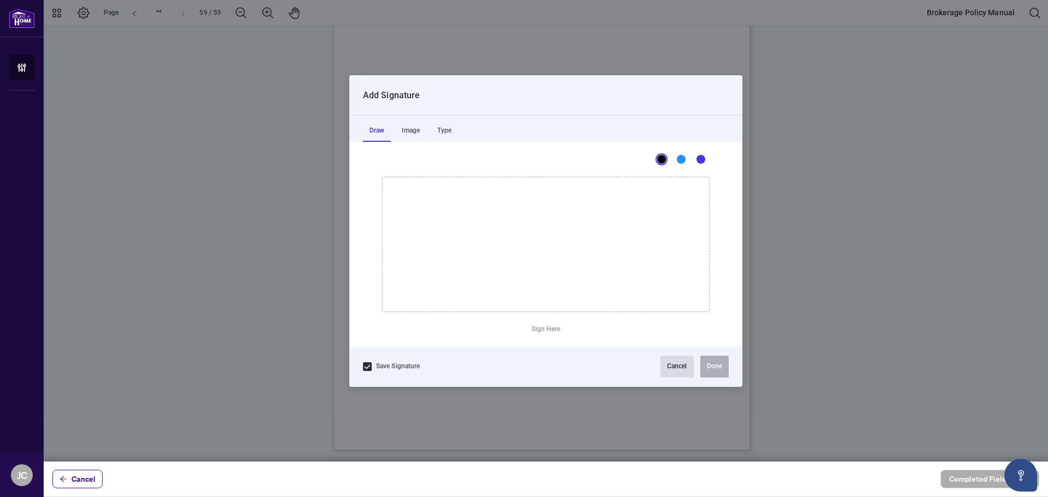
click at [679, 361] on button "Cancel" at bounding box center [676, 367] width 33 height 22
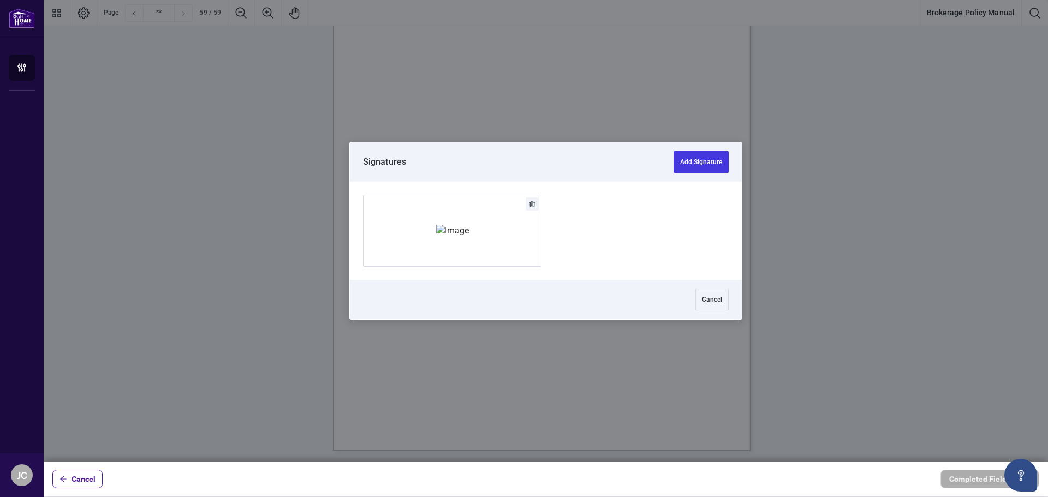
click at [529, 211] on div at bounding box center [546, 231] width 1004 height 462
click at [448, 225] on img "Add Signature" at bounding box center [452, 231] width 33 height 12
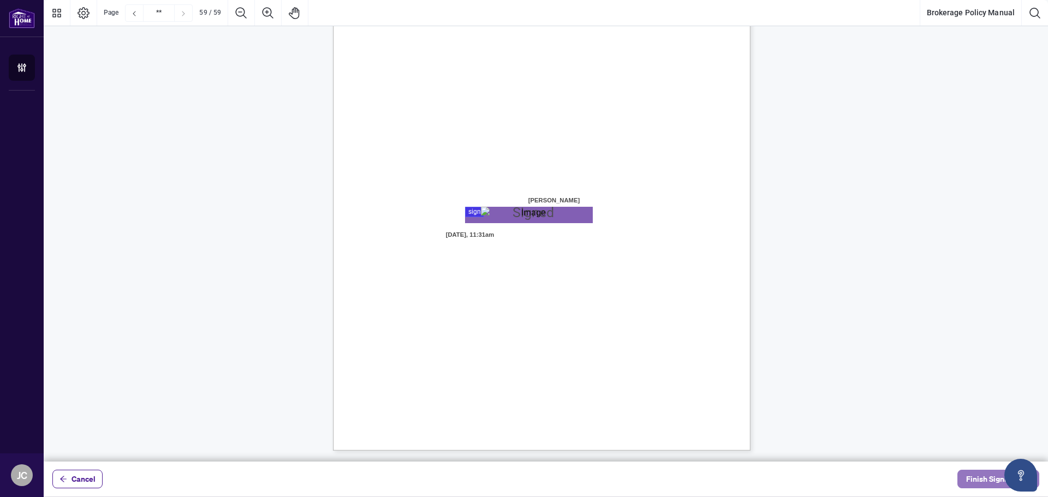
click at [972, 481] on span "Finish Signing" at bounding box center [990, 478] width 49 height 17
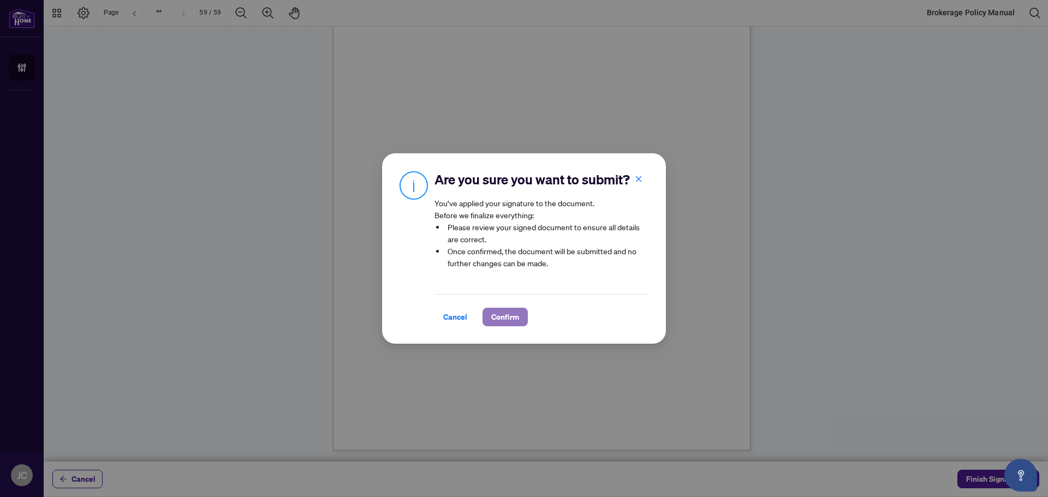
click at [521, 315] on button "Confirm" at bounding box center [504, 317] width 45 height 19
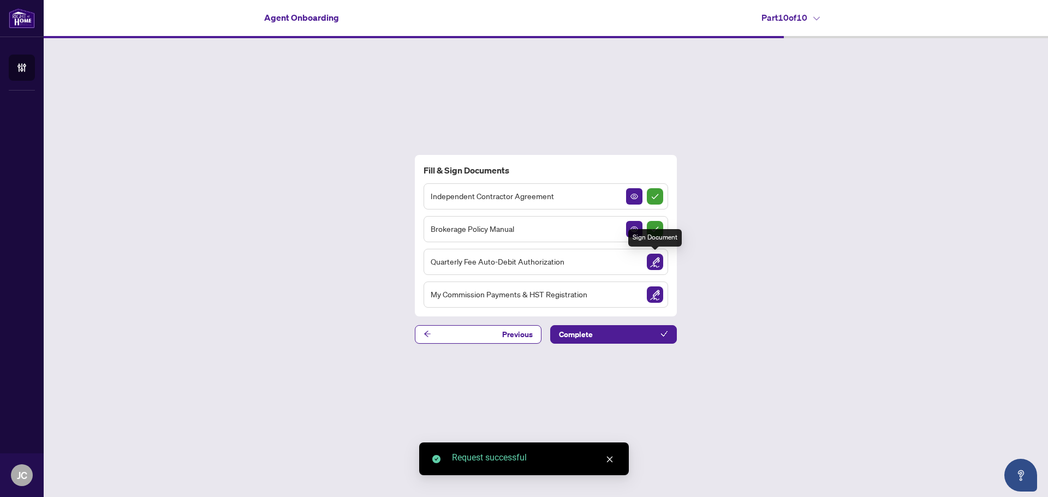
click at [658, 262] on img "Sign Document" at bounding box center [655, 262] width 16 height 16
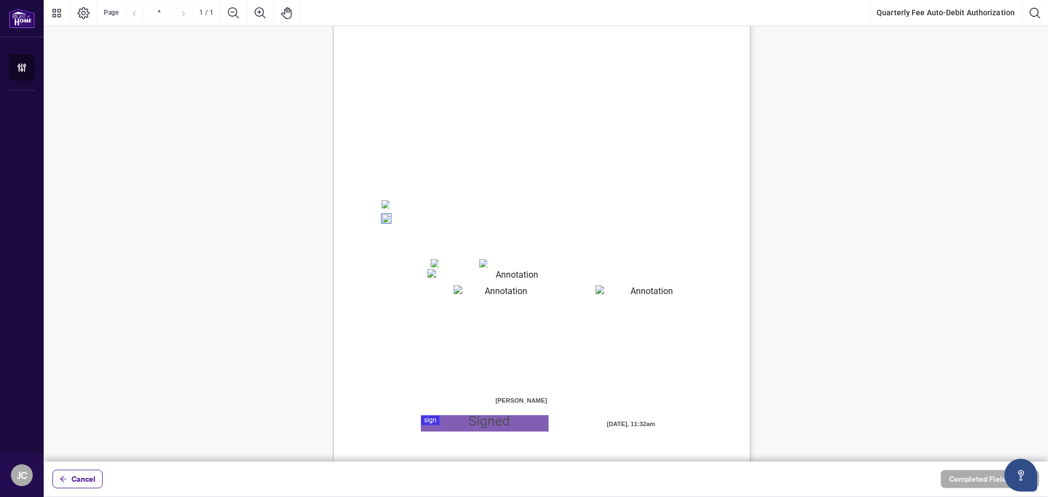
scroll to position [109, 0]
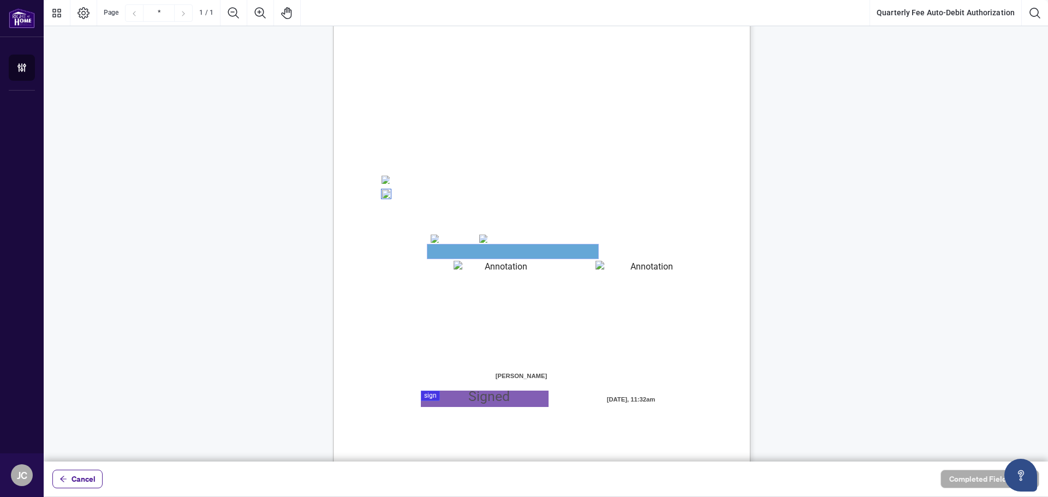
click at [439, 249] on textarea "01JYSTDXKMM2RH879KP3KYMEH1" at bounding box center [512, 251] width 171 height 14
click at [557, 249] on textarea "01JYSTDXKMM2RH879KP3KYMEH1" at bounding box center [512, 251] width 171 height 14
click at [557, 250] on textarea "01JYSTDXKMM2RH879KP3KYMEH1" at bounding box center [512, 251] width 171 height 14
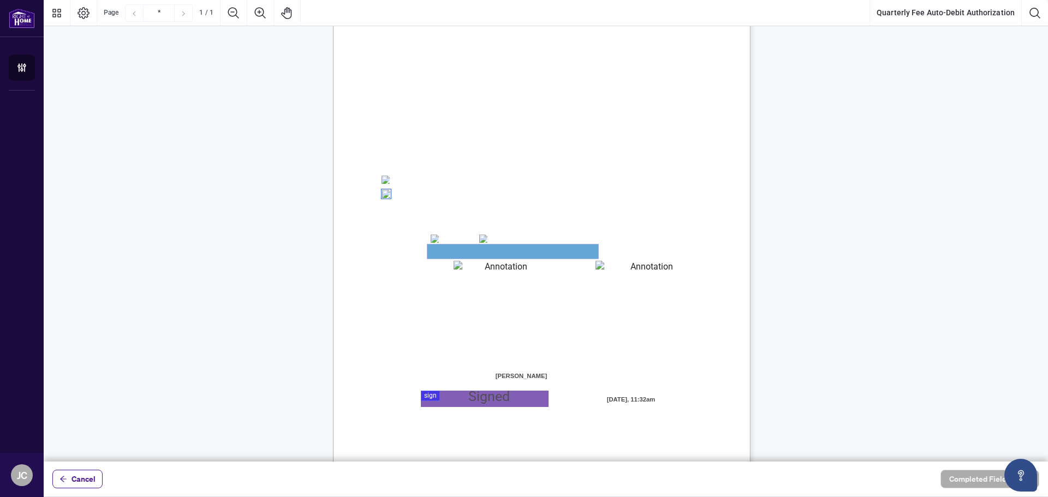
click at [488, 250] on textarea "01JYSTDXKMM2RH879KP3KYMEH1" at bounding box center [512, 251] width 171 height 14
click at [427, 254] on textarea "01JYSTDXKMM2RH879KP3KYMEH1" at bounding box center [512, 251] width 171 height 14
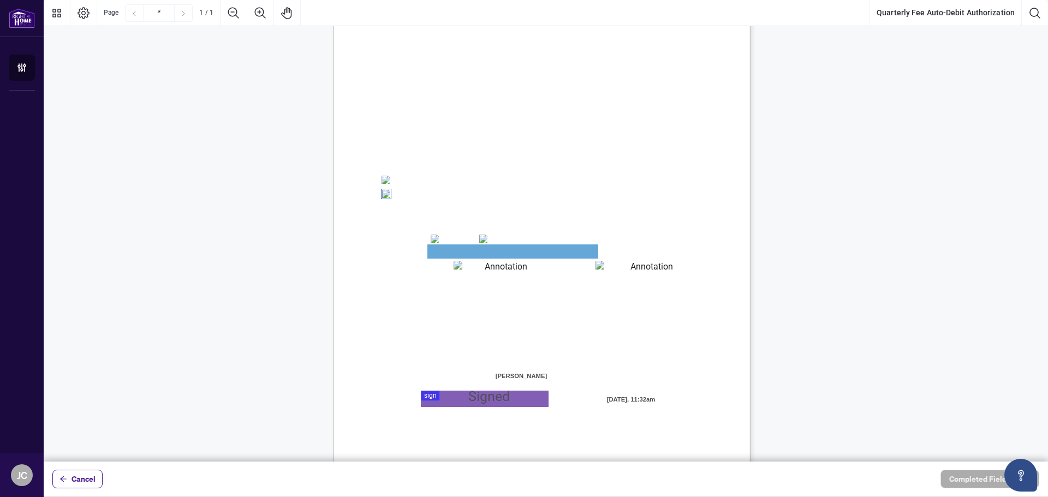
click at [461, 267] on textarea "01JYSTE5H4CSE0FAK39HWZJ8NF" at bounding box center [502, 268] width 96 height 15
click at [460, 252] on textarea "01JYSTDXKMM2RH879KP3KYMEH1" at bounding box center [512, 251] width 171 height 14
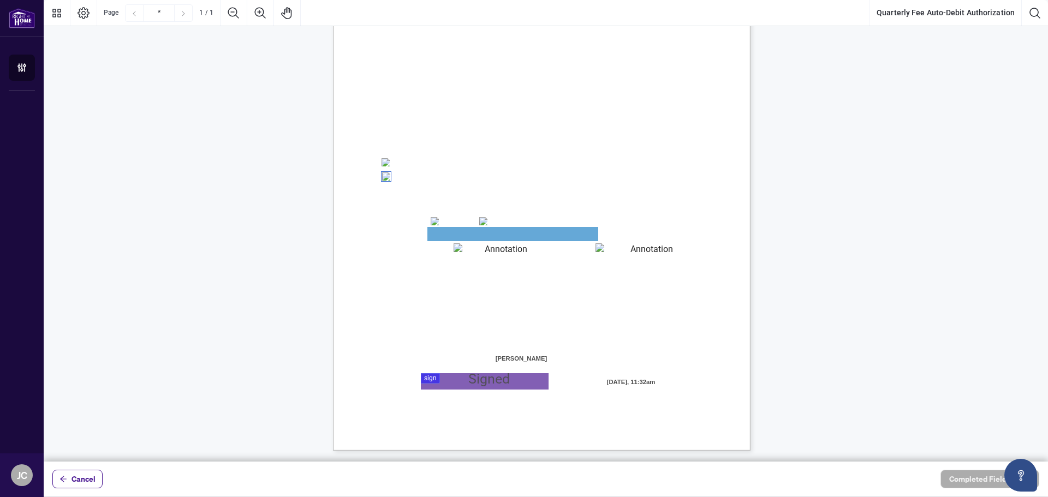
click at [638, 245] on textarea "01JYSTEDE4DHXHDCK0JEKPRH2T" at bounding box center [647, 250] width 104 height 14
click at [511, 234] on textarea "01JYSTDXKMM2RH879KP3KYMEH1" at bounding box center [512, 234] width 171 height 14
click at [517, 232] on textarea "01JYSTDXKMM2RH879KP3KYMEH1" at bounding box center [512, 234] width 171 height 14
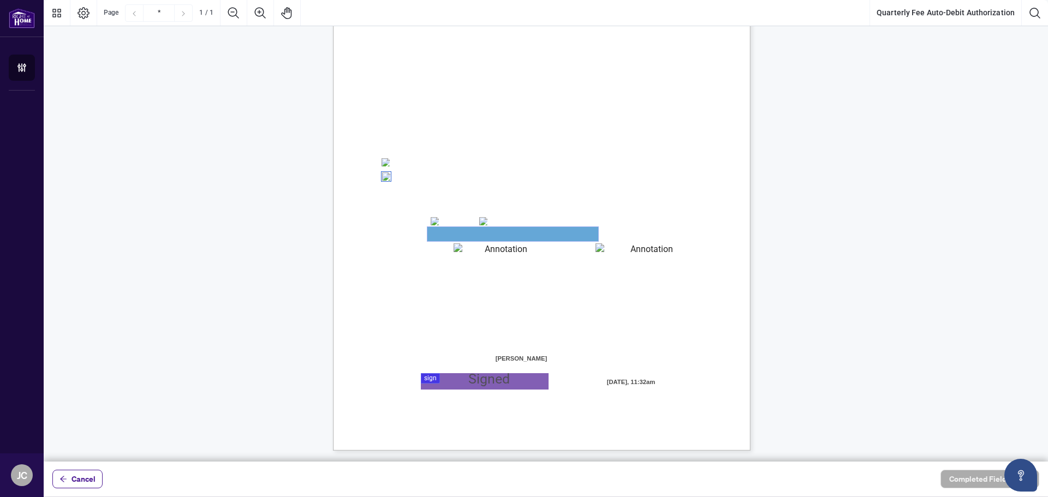
click at [517, 232] on textarea "01JYSTDXKMM2RH879KP3KYMEH1" at bounding box center [512, 234] width 171 height 14
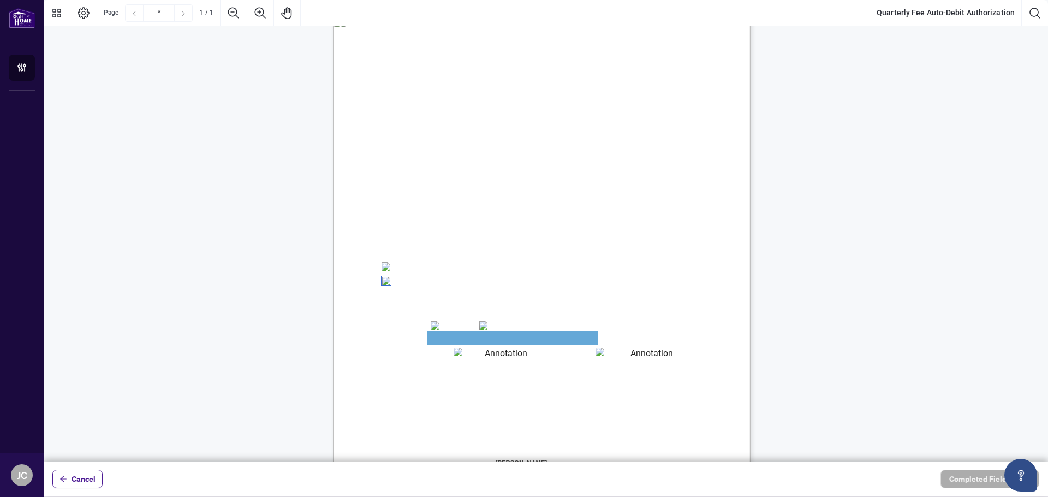
scroll to position [0, 0]
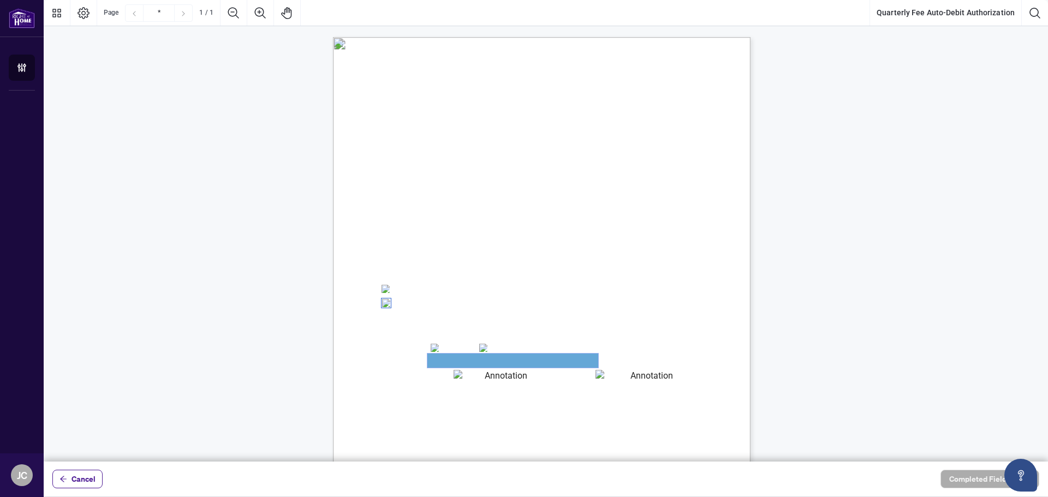
click at [528, 365] on textarea "01JYSTDXKMM2RH879KP3KYMEH1" at bounding box center [512, 361] width 171 height 14
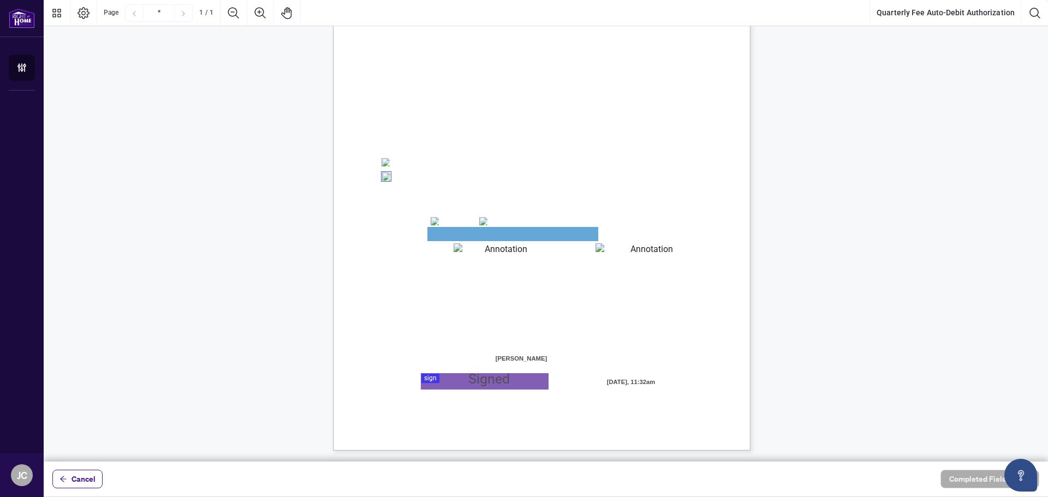
click at [490, 381] on div at bounding box center [546, 231] width 1004 height 462
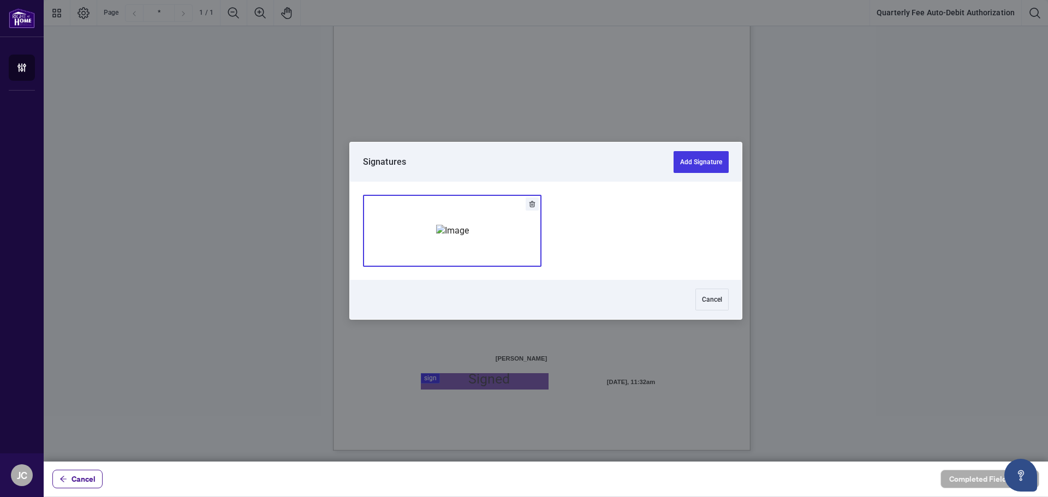
click at [469, 237] on img "Add Signature" at bounding box center [452, 231] width 33 height 12
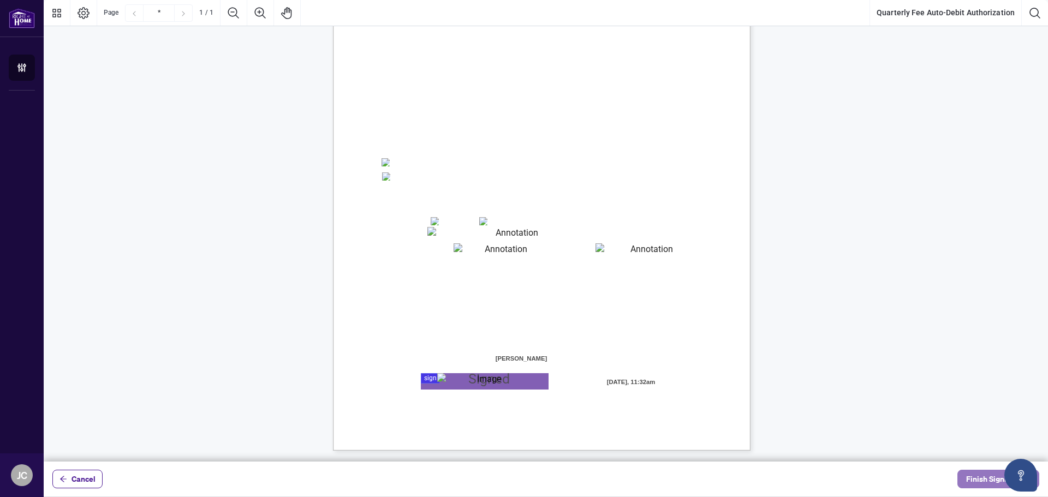
click at [974, 476] on span "Finish Signing" at bounding box center [990, 478] width 49 height 17
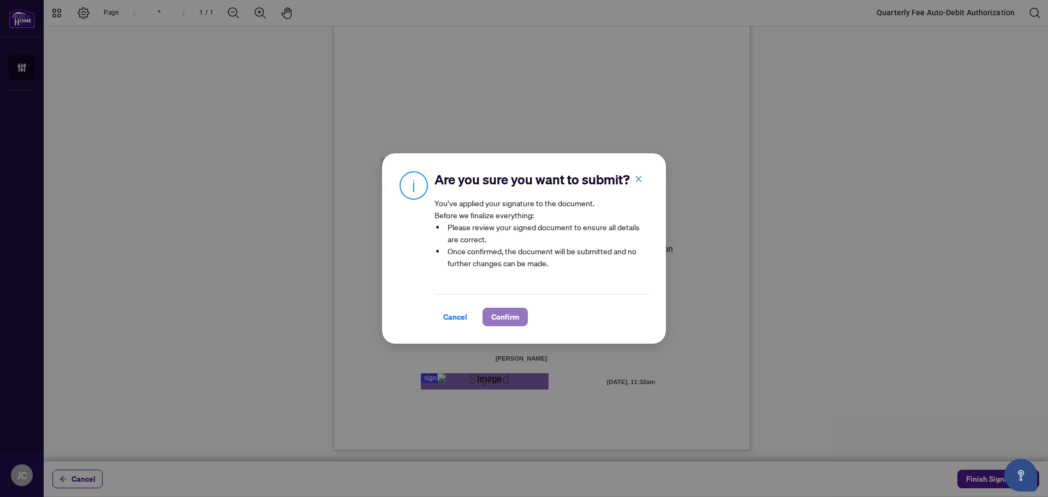
click at [511, 314] on span "Confirm" at bounding box center [505, 316] width 28 height 17
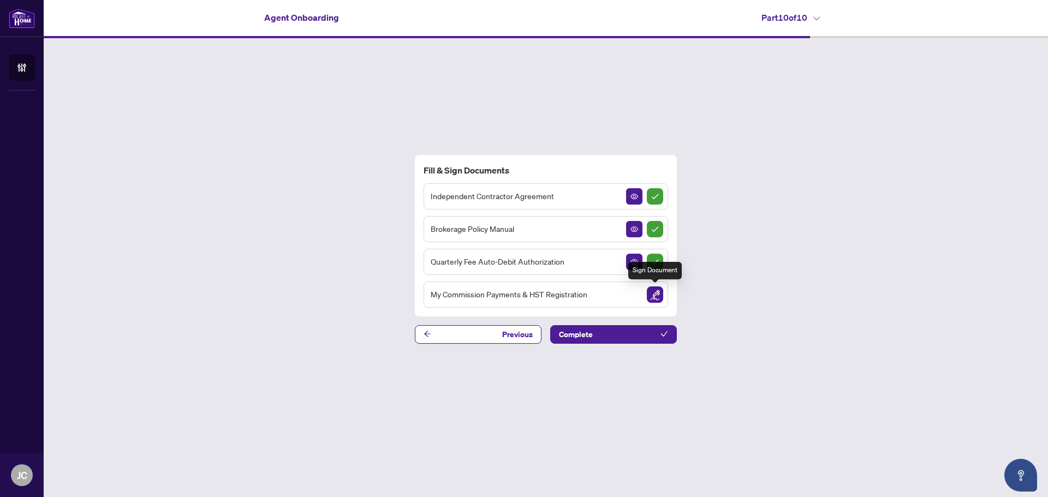
click at [651, 295] on img "Sign Document" at bounding box center [655, 295] width 16 height 16
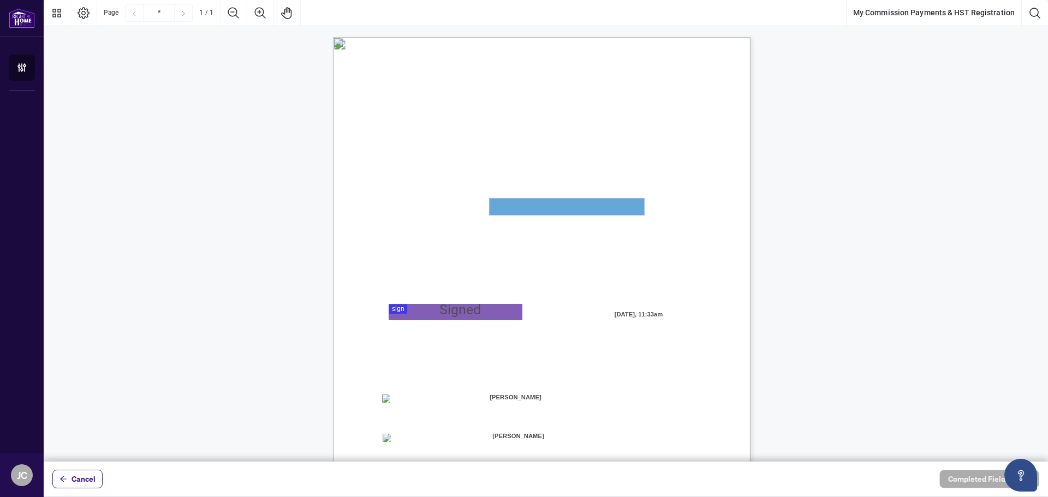
click at [536, 206] on textarea "01JYSTNGYVS2013FT3FSAZ2QTV" at bounding box center [567, 207] width 154 height 16
click at [433, 315] on div at bounding box center [546, 231] width 1004 height 462
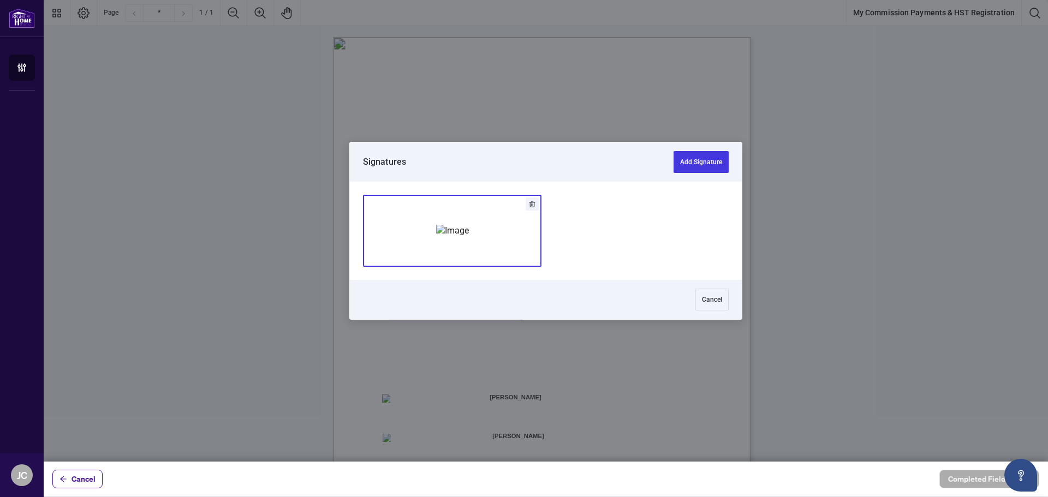
click at [469, 230] on img "Add Signature" at bounding box center [452, 231] width 33 height 12
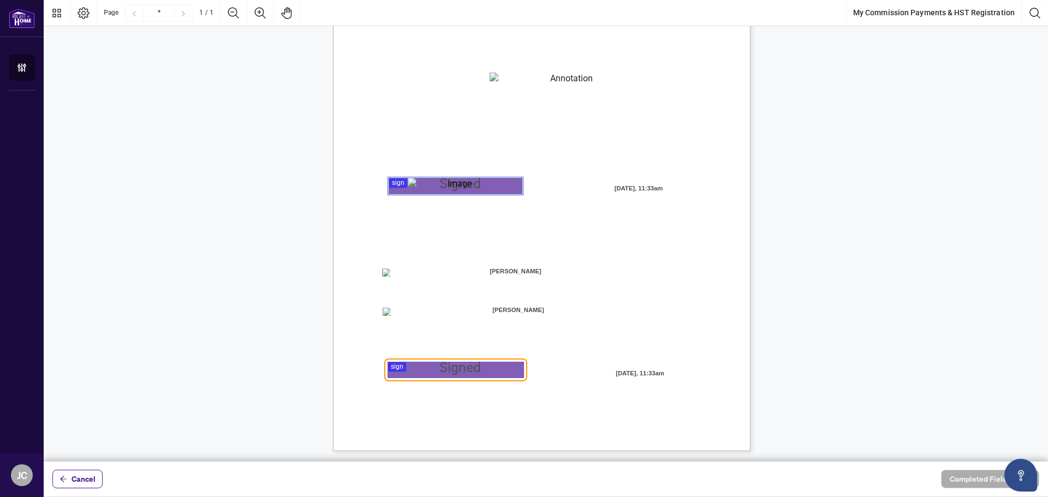
scroll to position [127, 0]
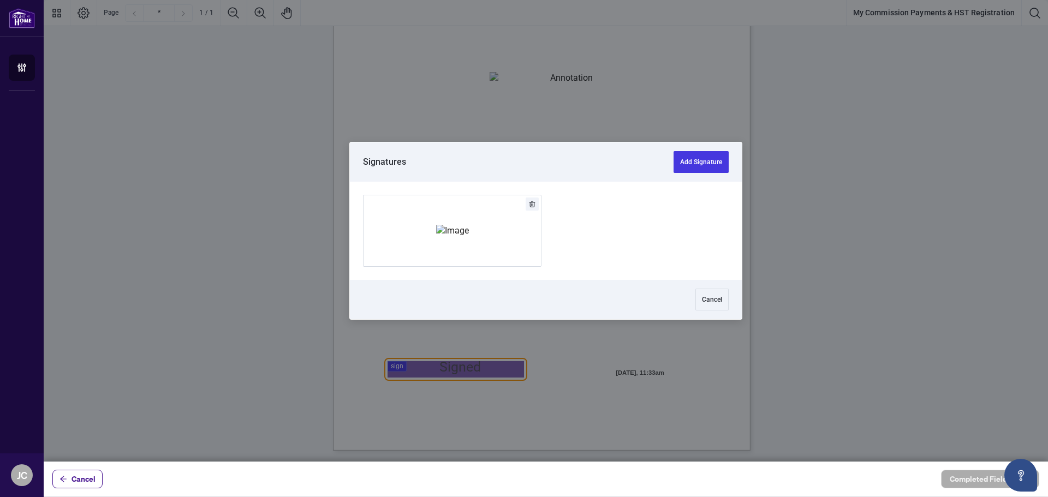
click at [436, 371] on div at bounding box center [546, 231] width 1004 height 462
click at [436, 201] on div "Add Signature" at bounding box center [452, 230] width 33 height 109
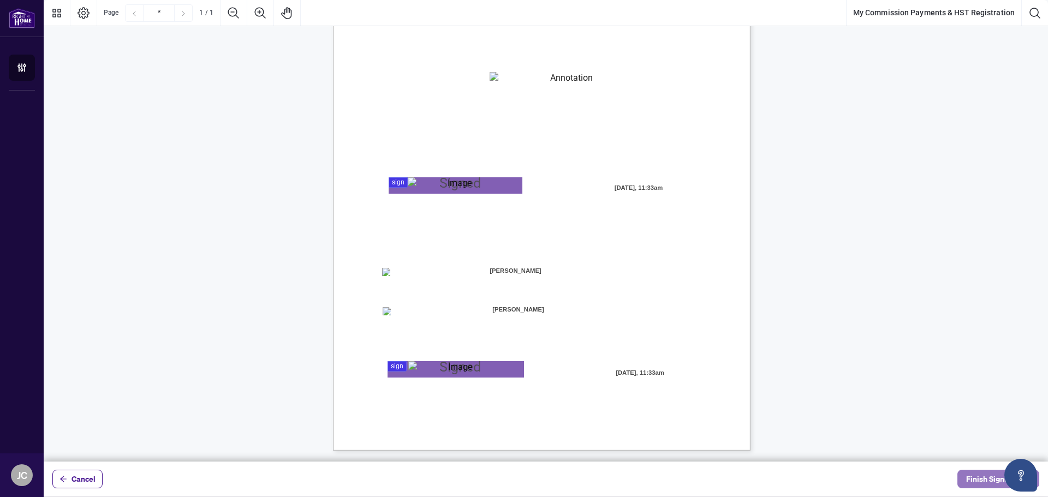
click at [970, 482] on span "Finish Signing" at bounding box center [990, 478] width 49 height 17
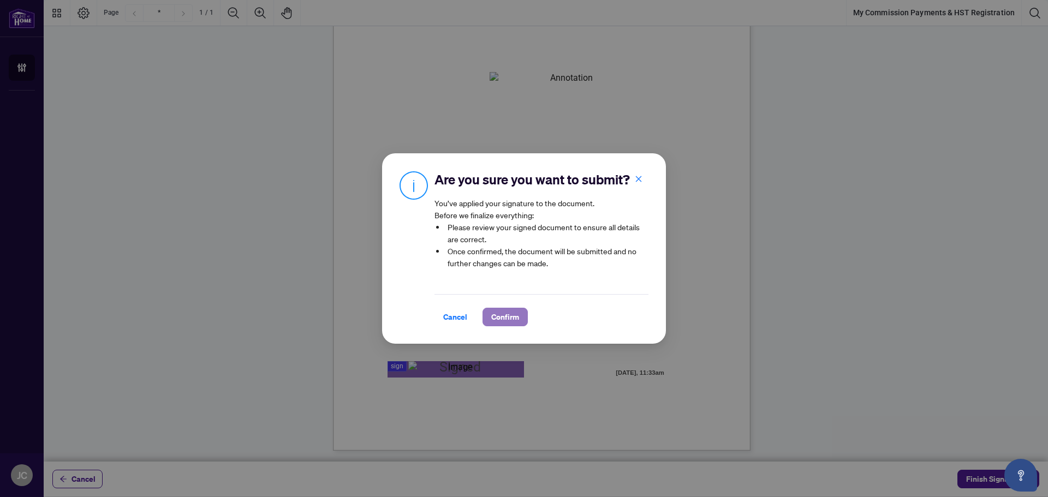
click at [496, 314] on span "Confirm" at bounding box center [505, 316] width 28 height 17
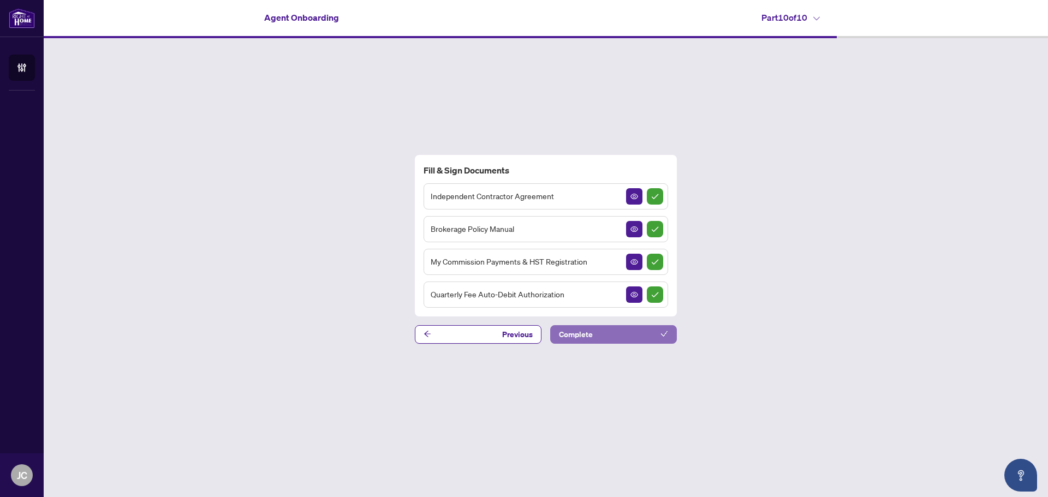
click at [601, 333] on button "Complete" at bounding box center [613, 334] width 127 height 19
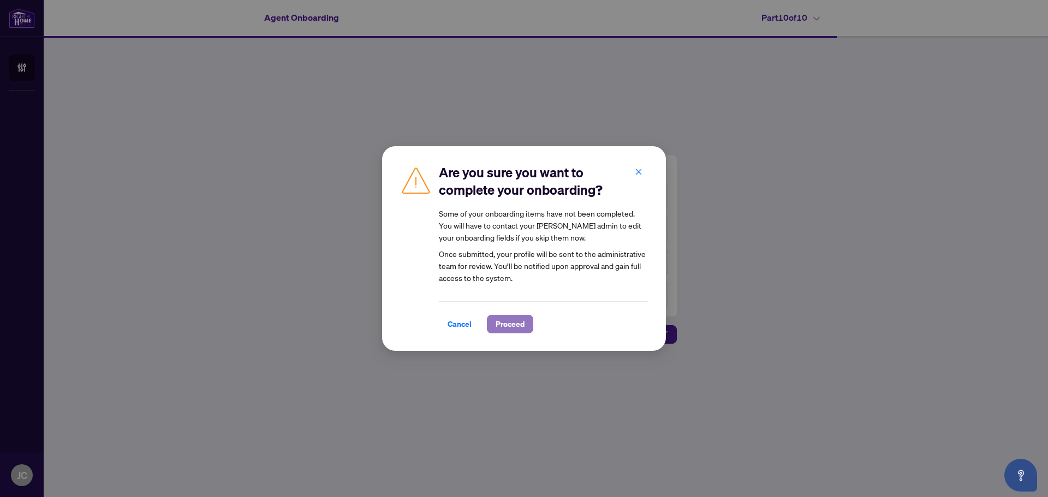
click at [512, 327] on span "Proceed" at bounding box center [510, 323] width 29 height 17
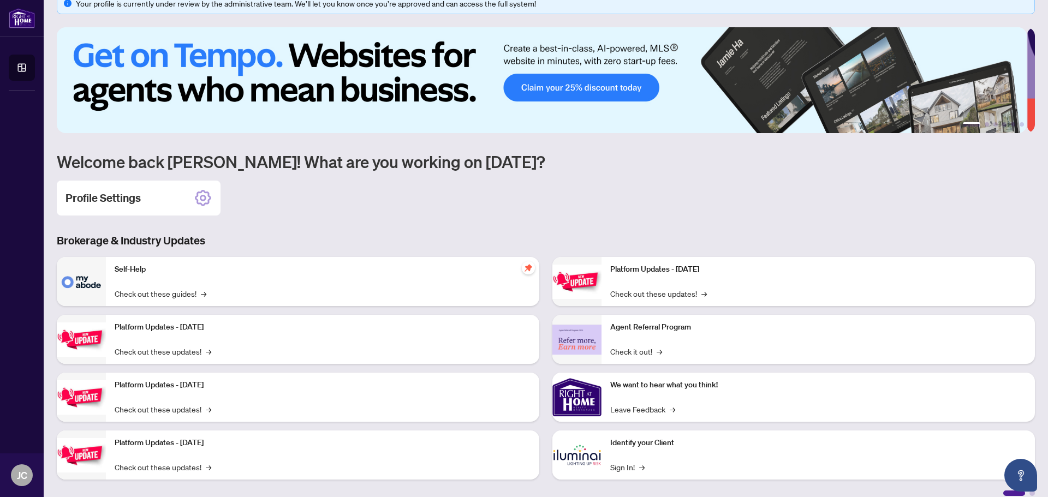
scroll to position [32, 0]
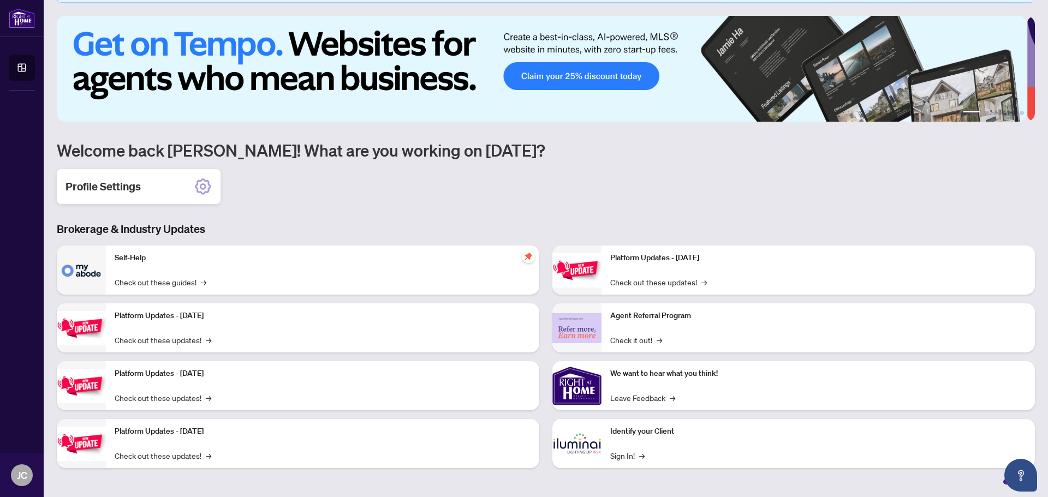
click at [115, 184] on h2 "Profile Settings" at bounding box center [102, 186] width 75 height 15
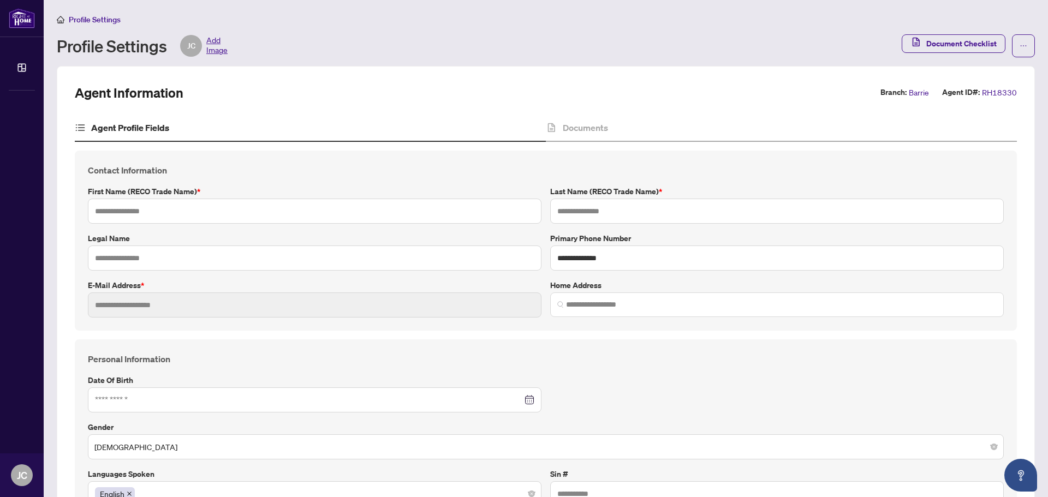
type input "****"
type input "*******"
type input "**********"
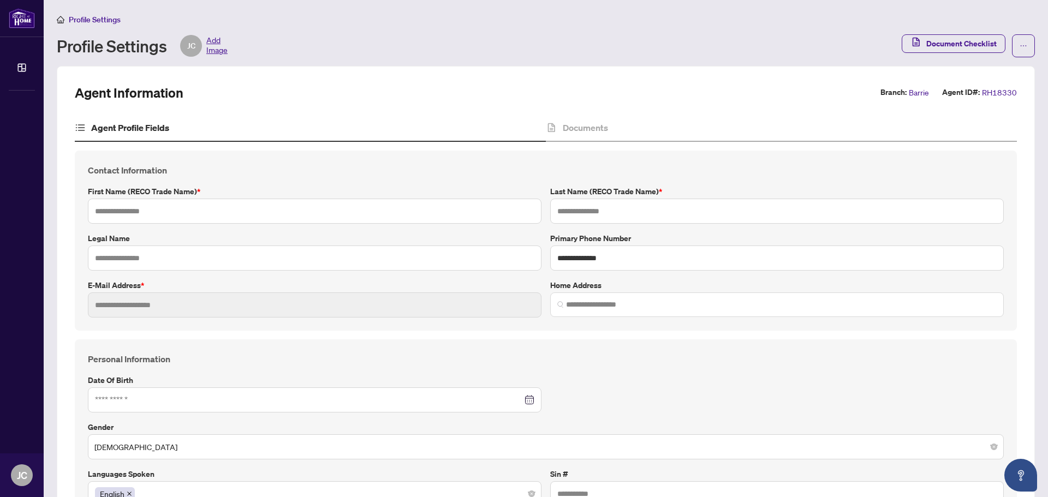
type input "**********"
type input "*"
type input "*****"
type input "**********"
type input "*******"
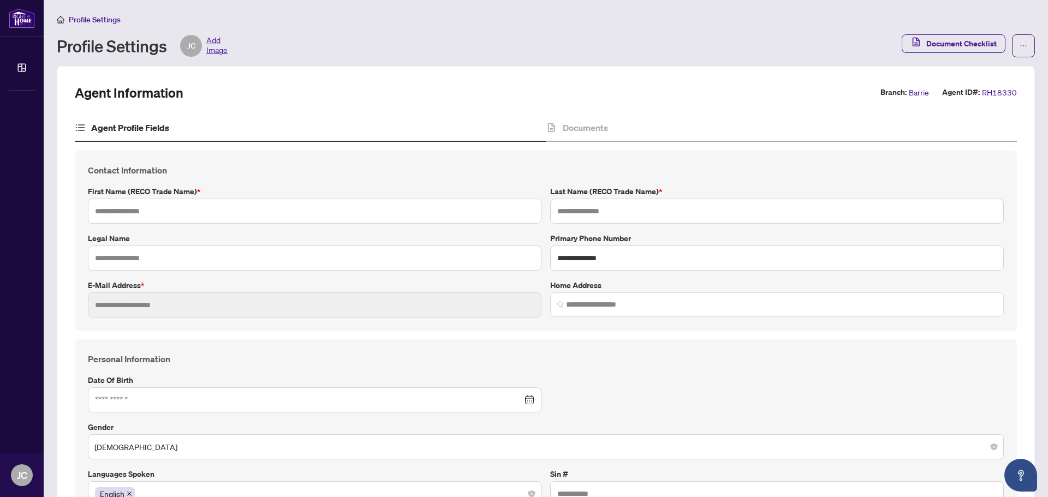
type input "*******"
type input "**********"
type input "****"
type input "**********"
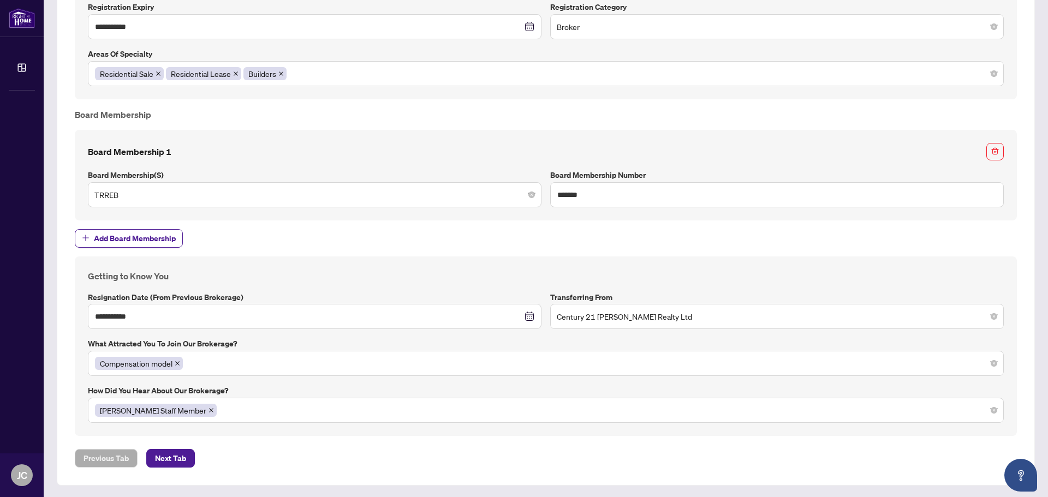
scroll to position [1010, 0]
click at [172, 456] on span "Next Tab" at bounding box center [170, 457] width 31 height 17
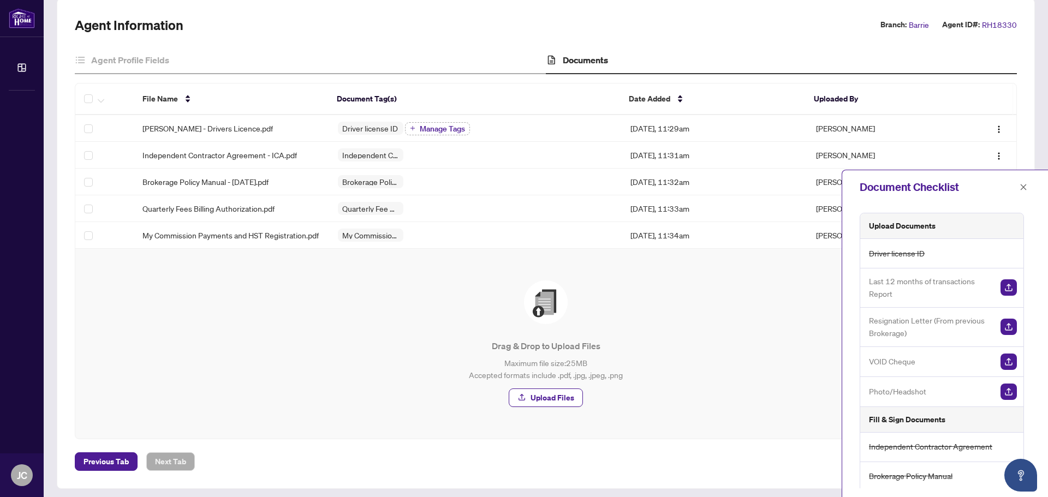
scroll to position [79, 0]
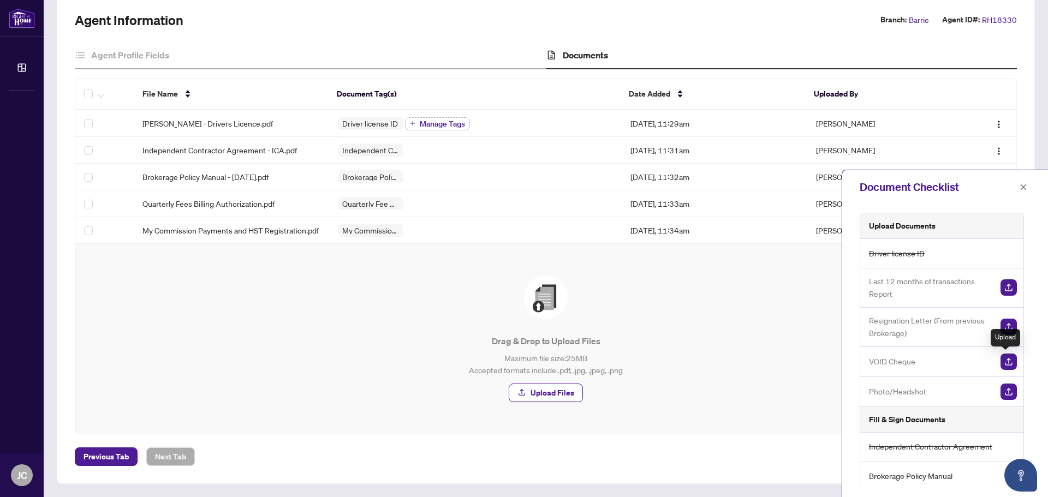
click at [1005, 362] on img "button" at bounding box center [1008, 362] width 16 height 16
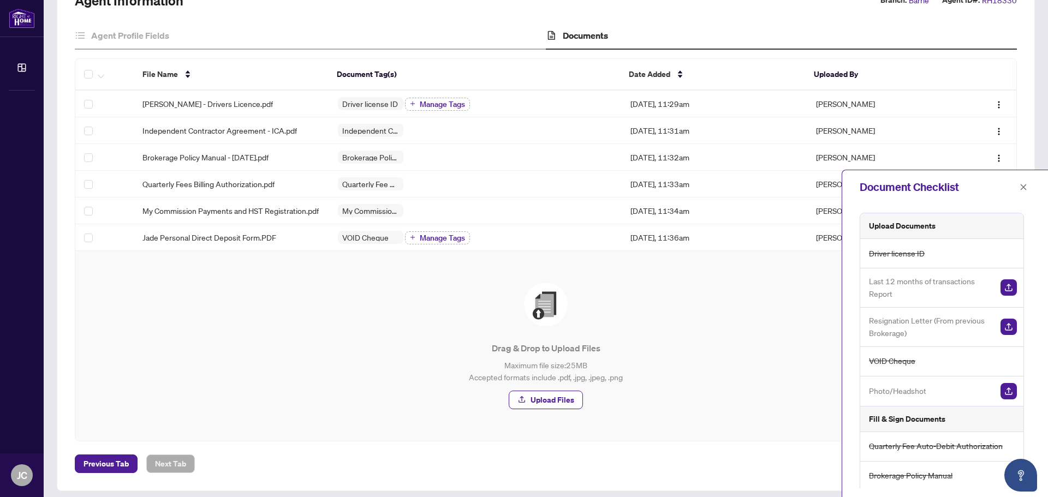
scroll to position [105, 0]
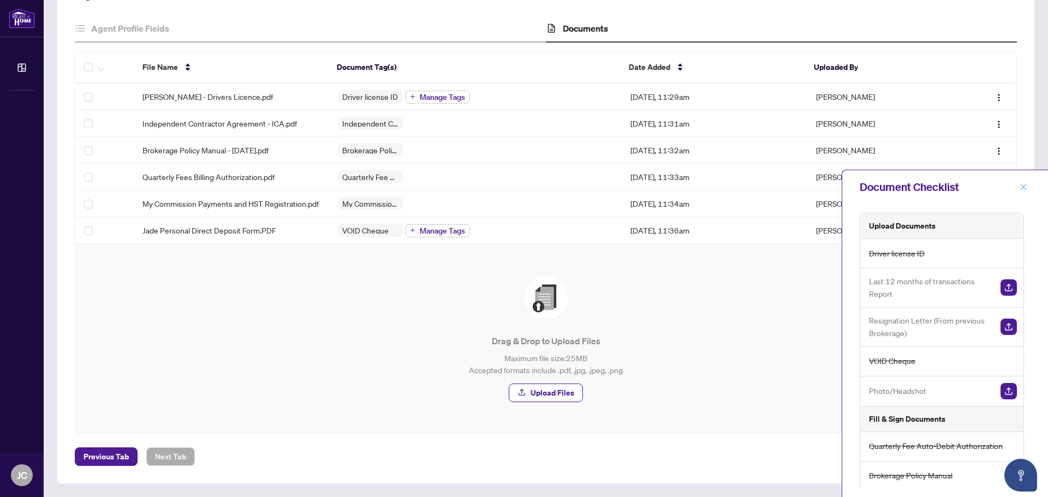
click at [1022, 185] on icon "close" at bounding box center [1023, 187] width 8 height 8
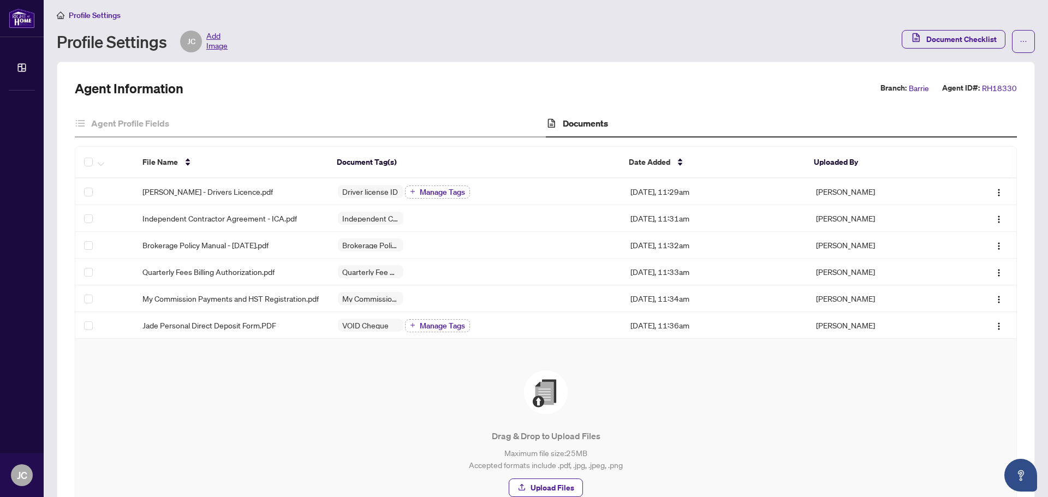
scroll to position [0, 0]
